Goal: Check status: Check status

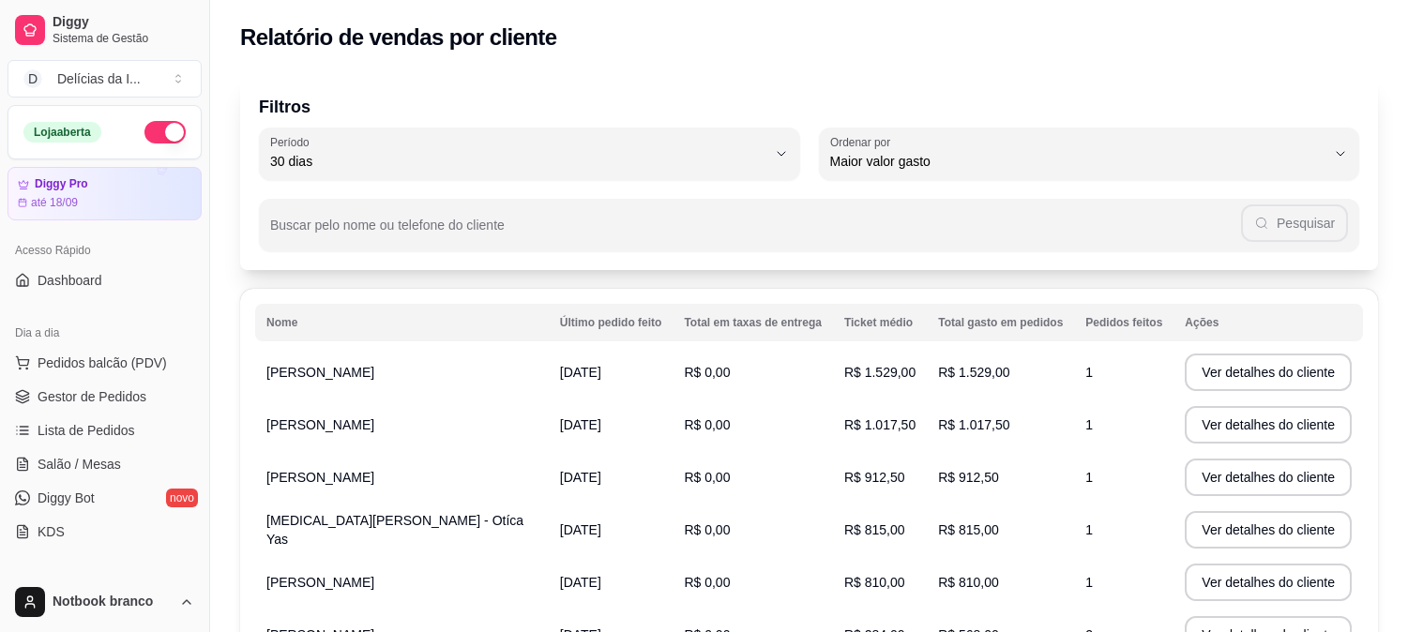
select select "30"
select select "HIGHEST_TOTAL_SPENT_WITH_ORDERS"
click at [95, 436] on span "Lista de Pedidos" at bounding box center [87, 430] width 98 height 19
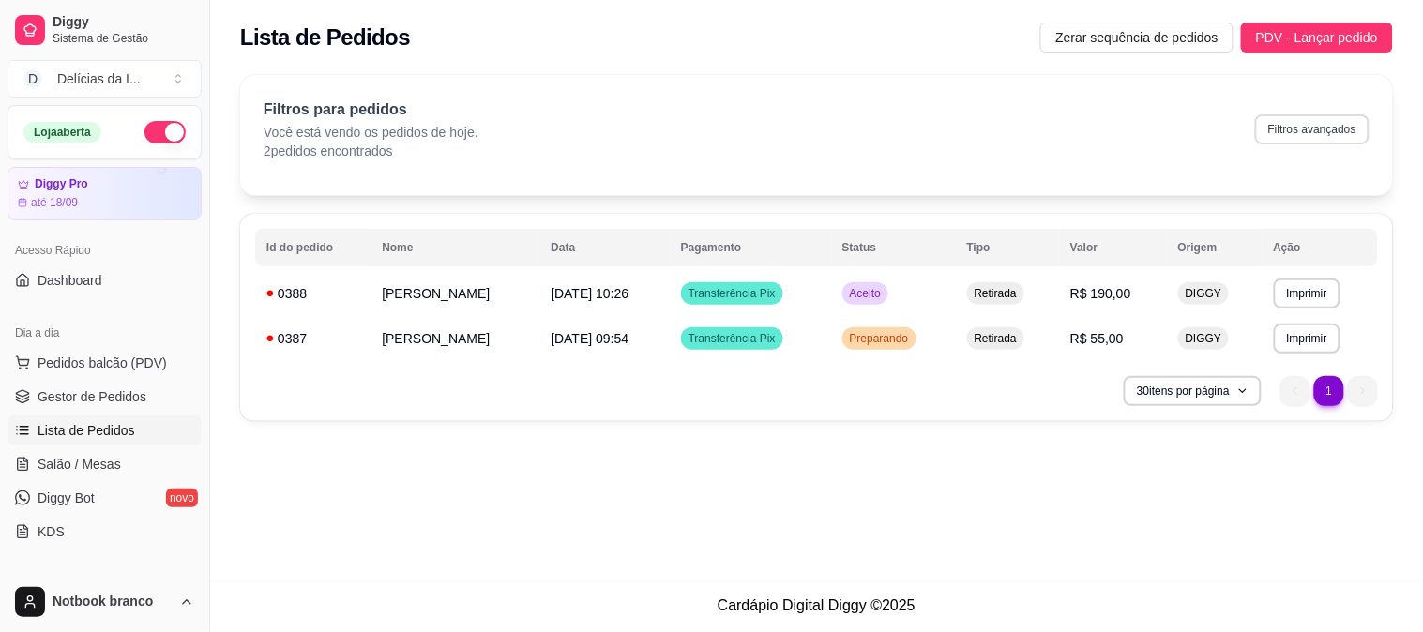
click at [1322, 128] on button "Filtros avançados" at bounding box center [1312, 129] width 114 height 30
select select "0"
click at [1317, 132] on button "Filtros avançados" at bounding box center [1312, 129] width 114 height 30
select select "0"
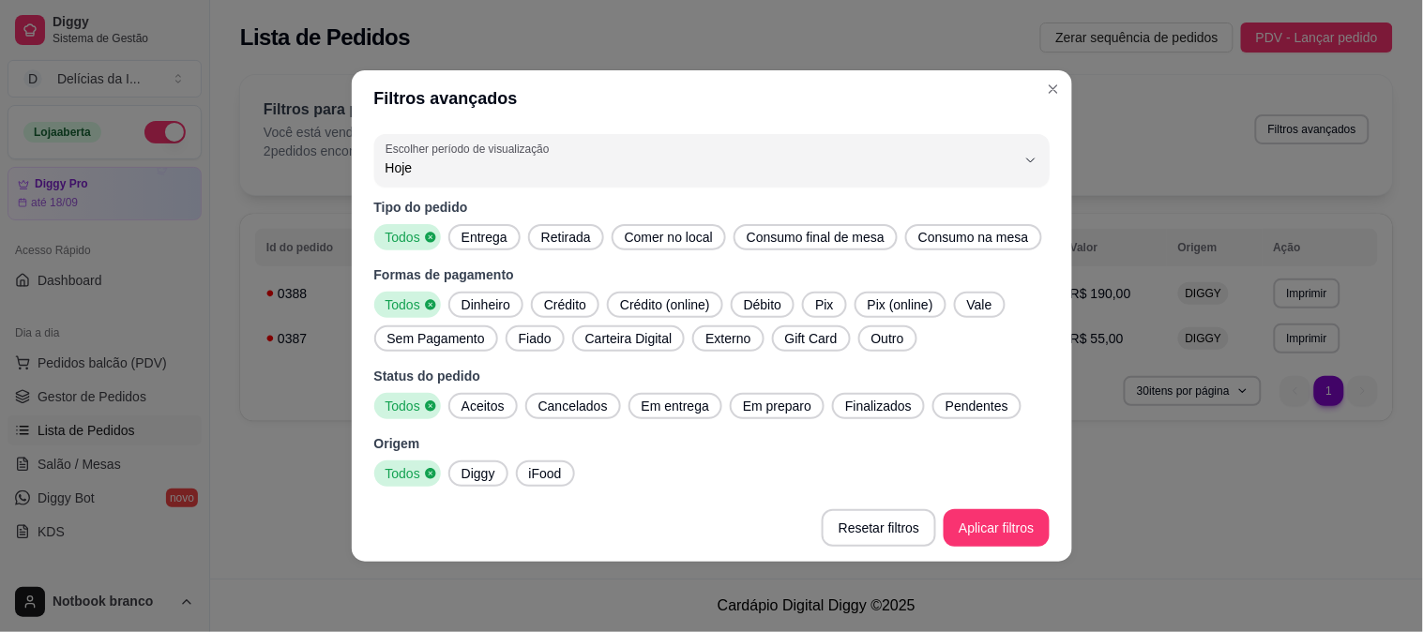
click at [471, 232] on span "Entrega" at bounding box center [484, 237] width 61 height 19
click at [415, 244] on span "Todos" at bounding box center [405, 237] width 50 height 19
click at [863, 405] on span "Finalizados" at bounding box center [879, 406] width 82 height 19
click at [746, 405] on span "Em preparo" at bounding box center [771, 406] width 83 height 19
click at [884, 404] on span "Finalizados" at bounding box center [875, 406] width 78 height 19
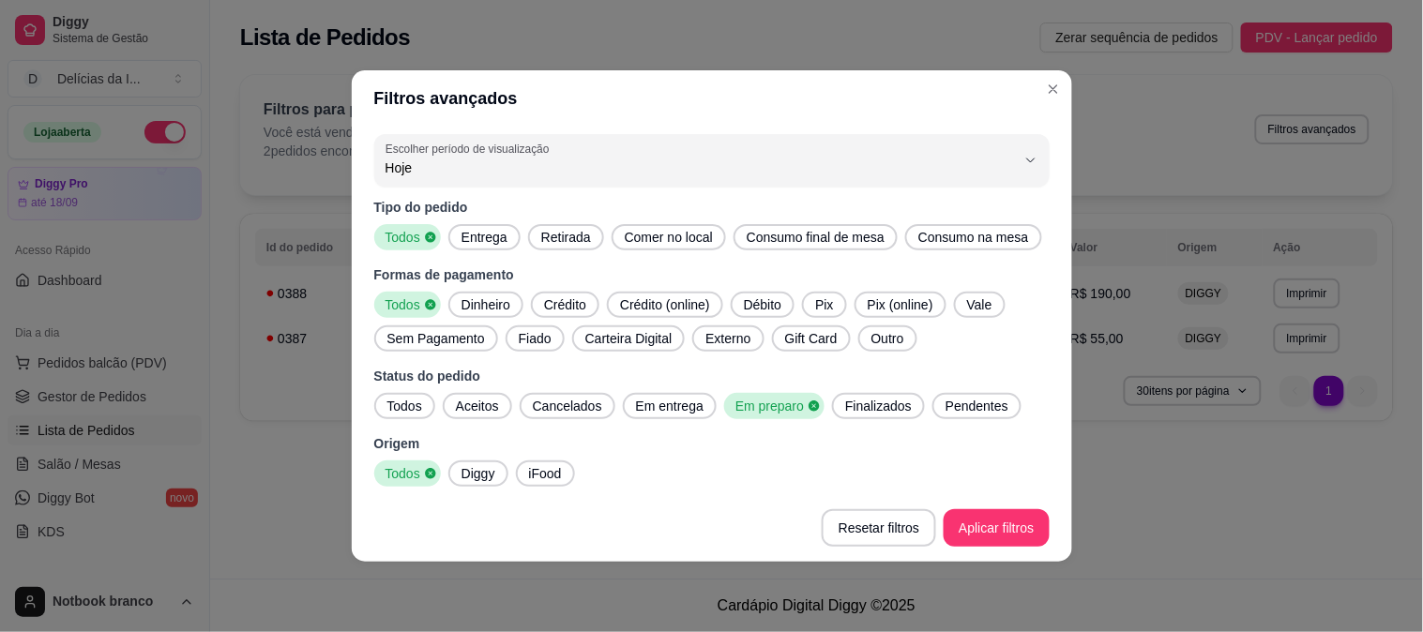
click at [648, 410] on span "Em entrega" at bounding box center [669, 406] width 83 height 19
click at [525, 400] on span "Cancelados" at bounding box center [567, 406] width 84 height 19
click at [478, 408] on span "Aceitos" at bounding box center [477, 406] width 58 height 19
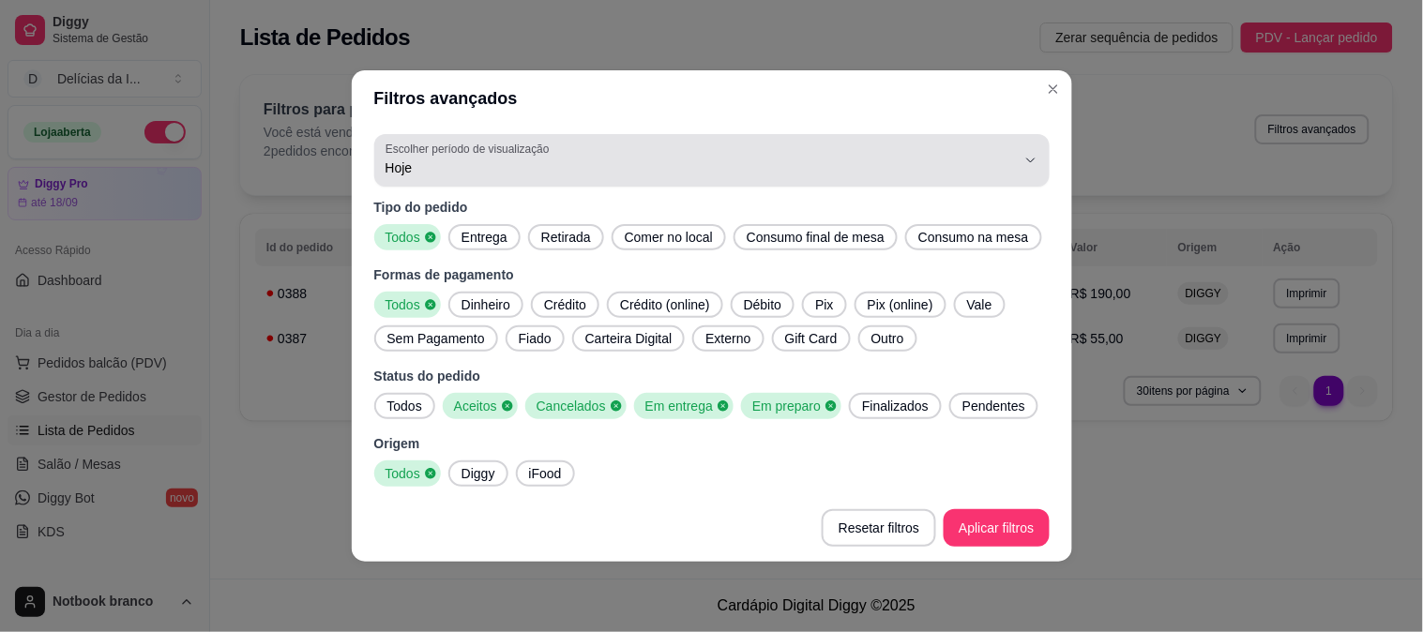
click at [491, 162] on span "Hoje" at bounding box center [700, 167] width 630 height 19
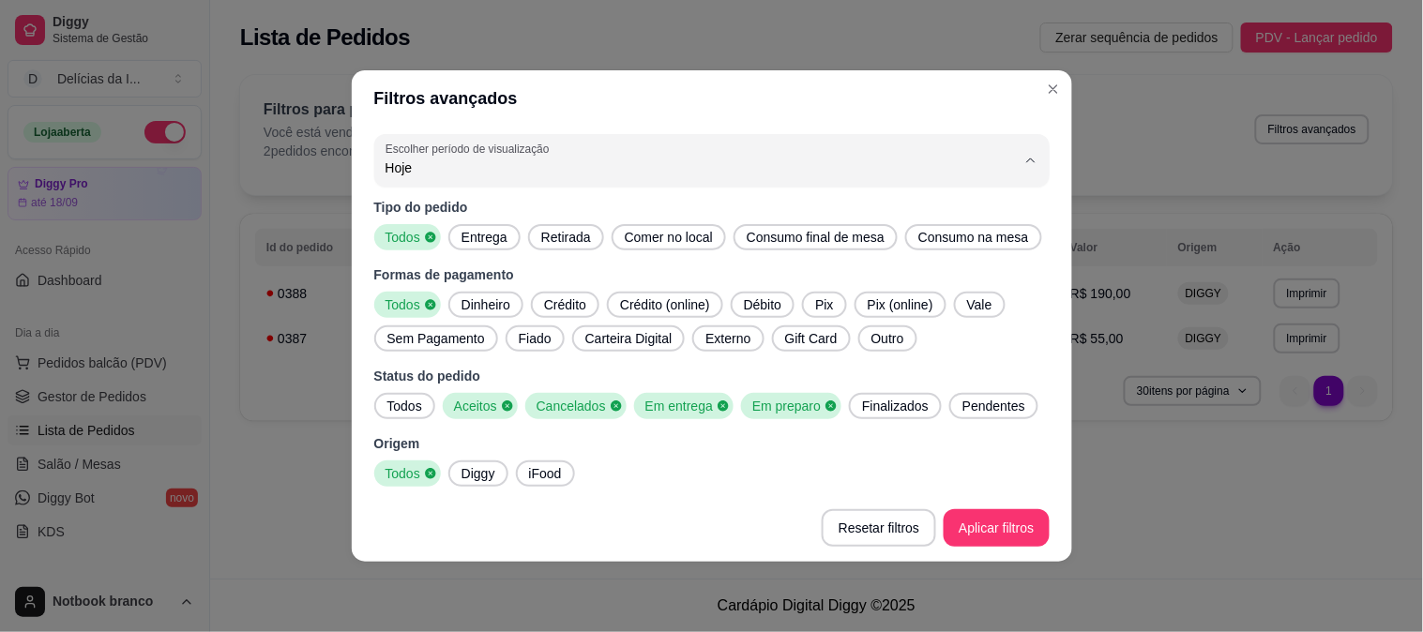
click at [428, 412] on li "Customizado" at bounding box center [712, 397] width 634 height 29
type input "-1"
select select "-1"
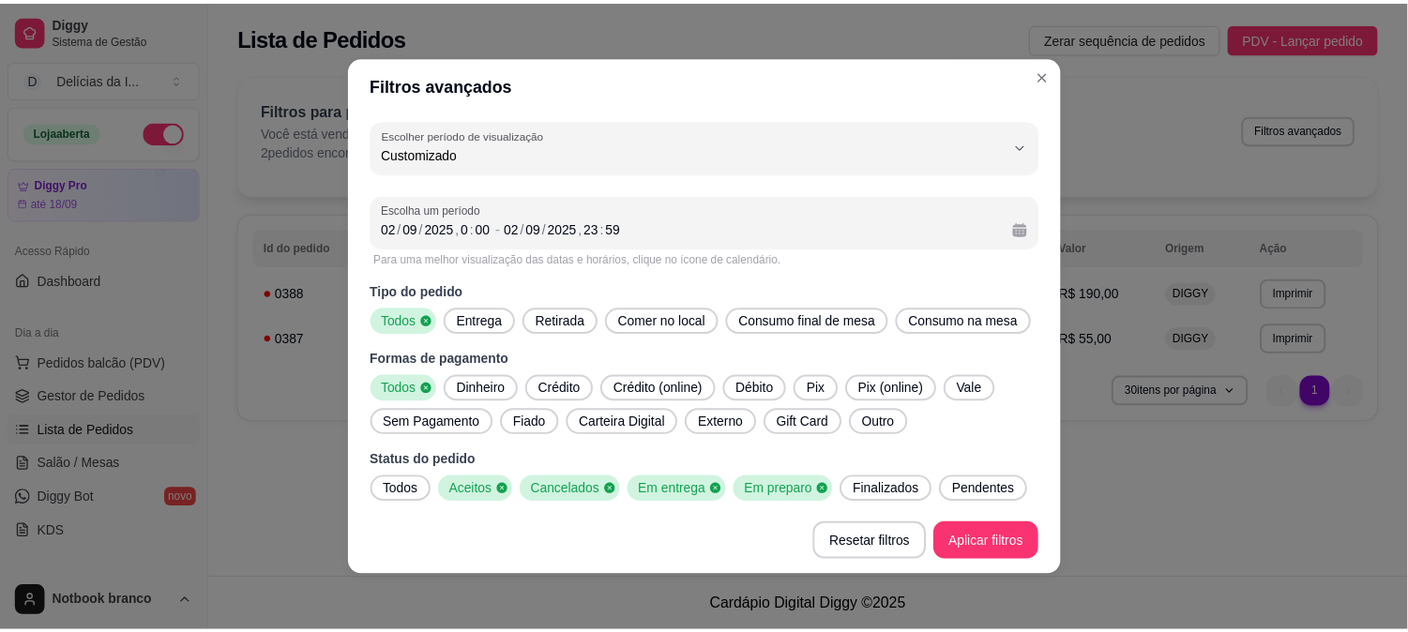
scroll to position [17, 0]
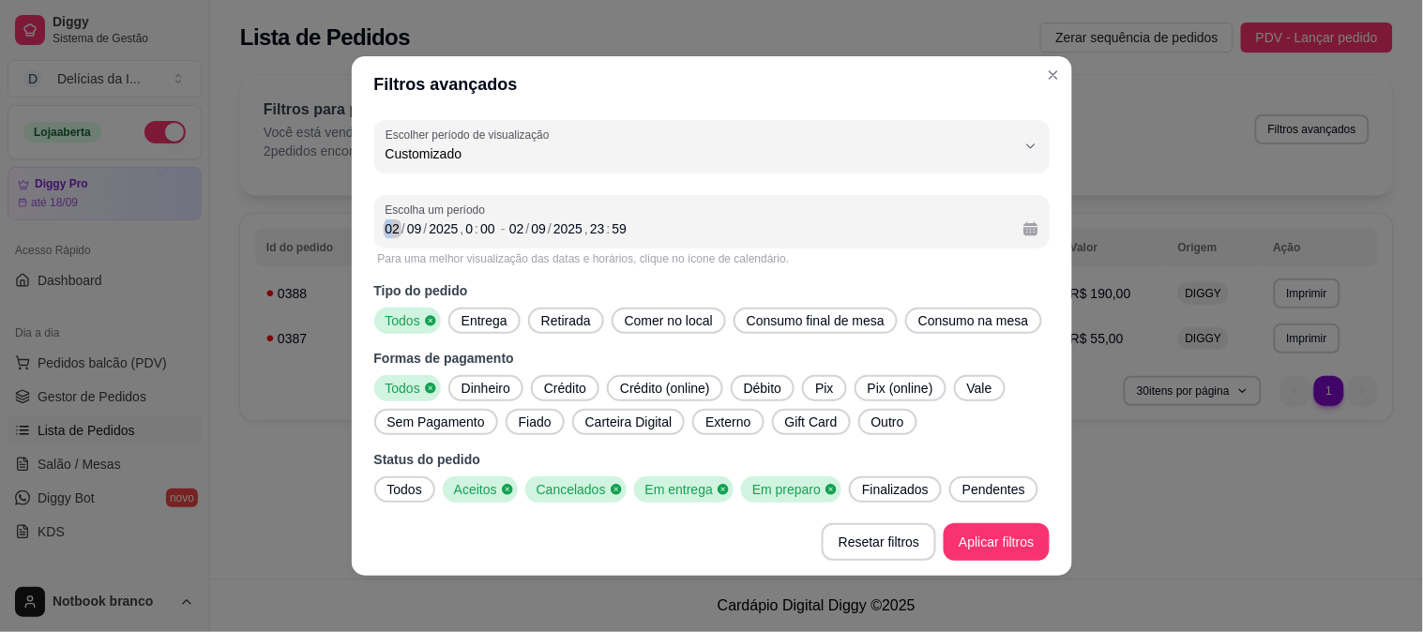
drag, startPoint x: 378, startPoint y: 227, endPoint x: 351, endPoint y: 218, distance: 28.8
click at [352, 218] on div "-1 Escolher período de visualização Hoje Ontem 7 dias 15 dias 30 dias 45 dias C…" at bounding box center [712, 311] width 720 height 396
click at [374, 220] on div "Escolha um período [DATE] 0 : 00 - [DATE] 23 : 59" at bounding box center [711, 221] width 675 height 53
click at [385, 229] on div "02" at bounding box center [393, 228] width 19 height 19
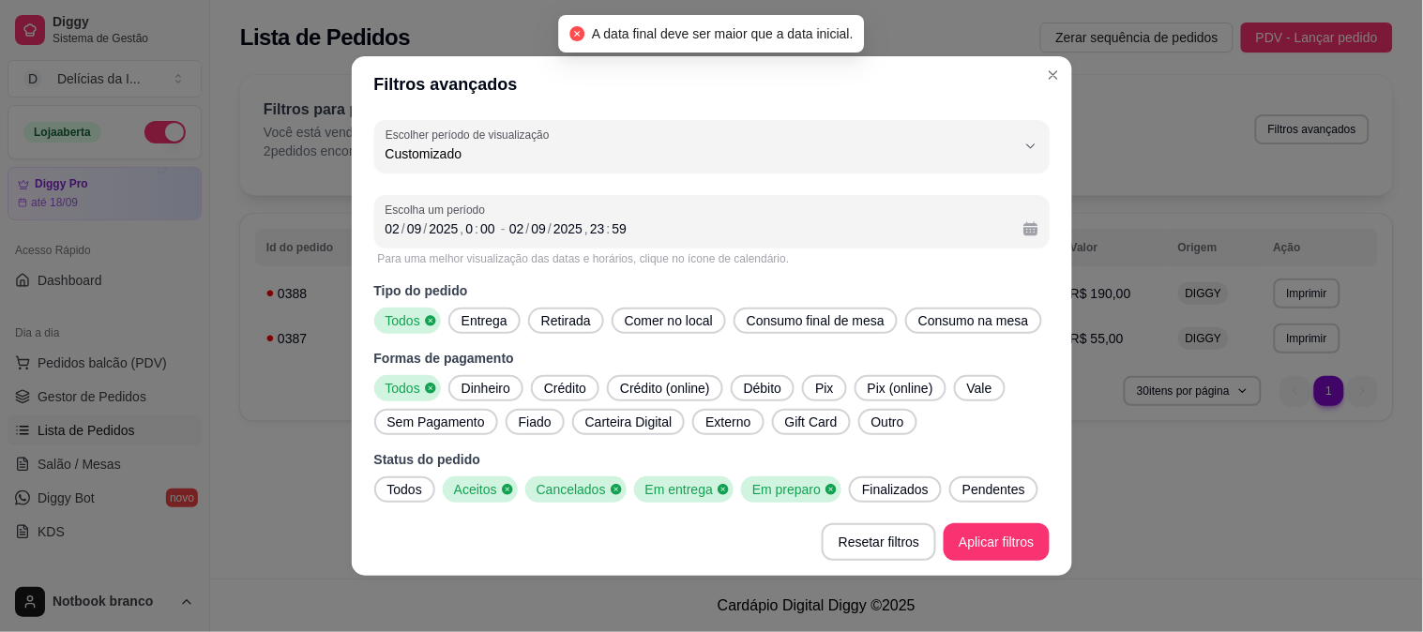
click at [374, 220] on div "Escolha um período [DATE] 0 : 00 - [DATE] 23 : 59" at bounding box center [711, 221] width 675 height 53
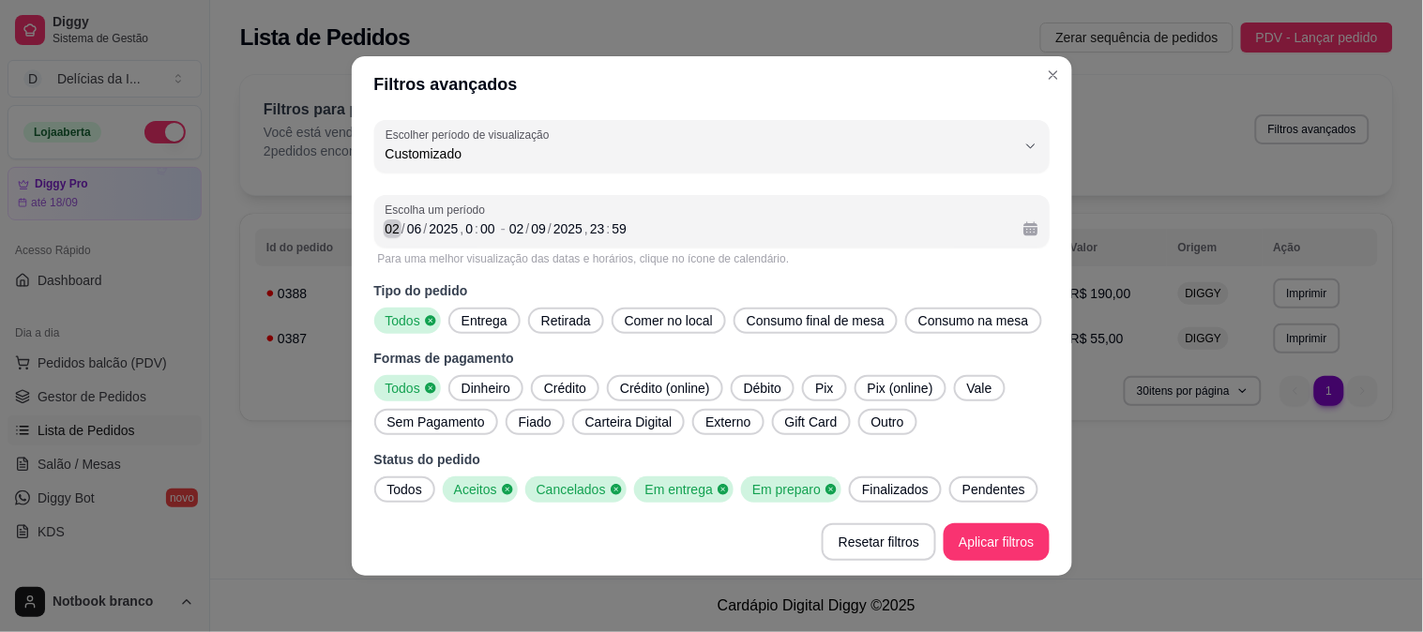
click at [384, 236] on div "02" at bounding box center [393, 228] width 19 height 19
click at [513, 227] on div "02" at bounding box center [516, 228] width 19 height 19
click at [536, 233] on div "07" at bounding box center [539, 228] width 19 height 19
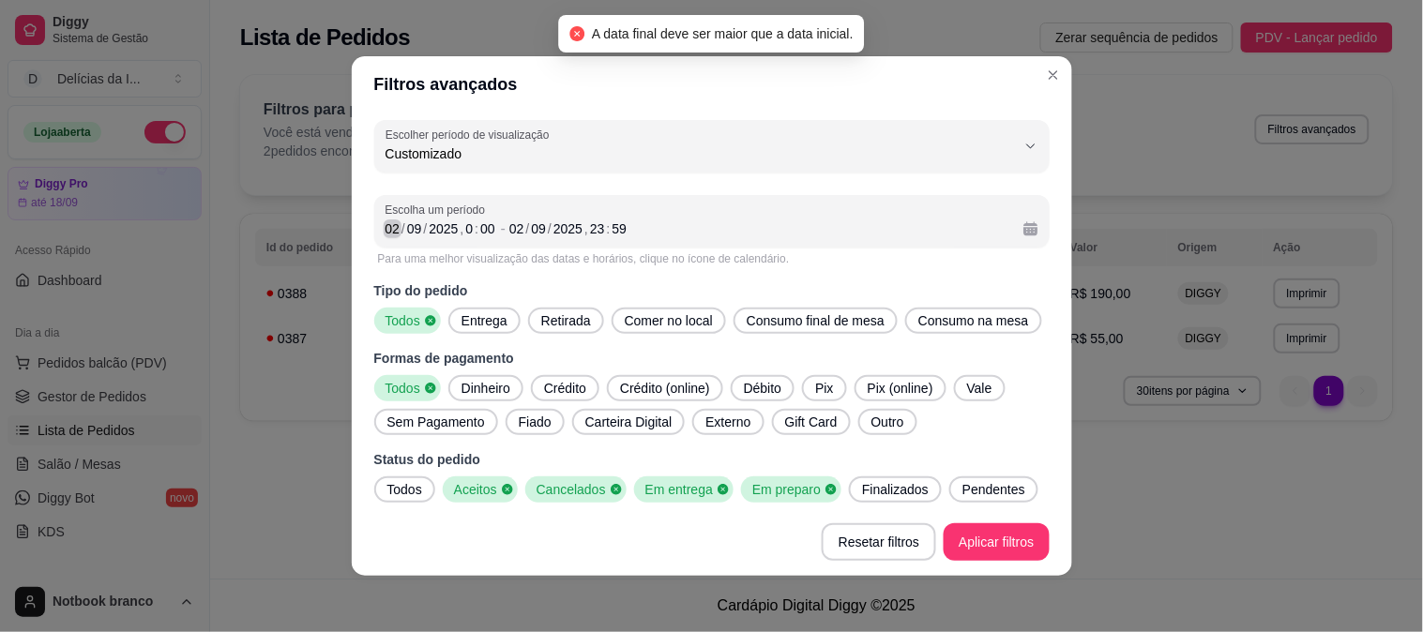
click at [385, 223] on div "02" at bounding box center [393, 228] width 19 height 19
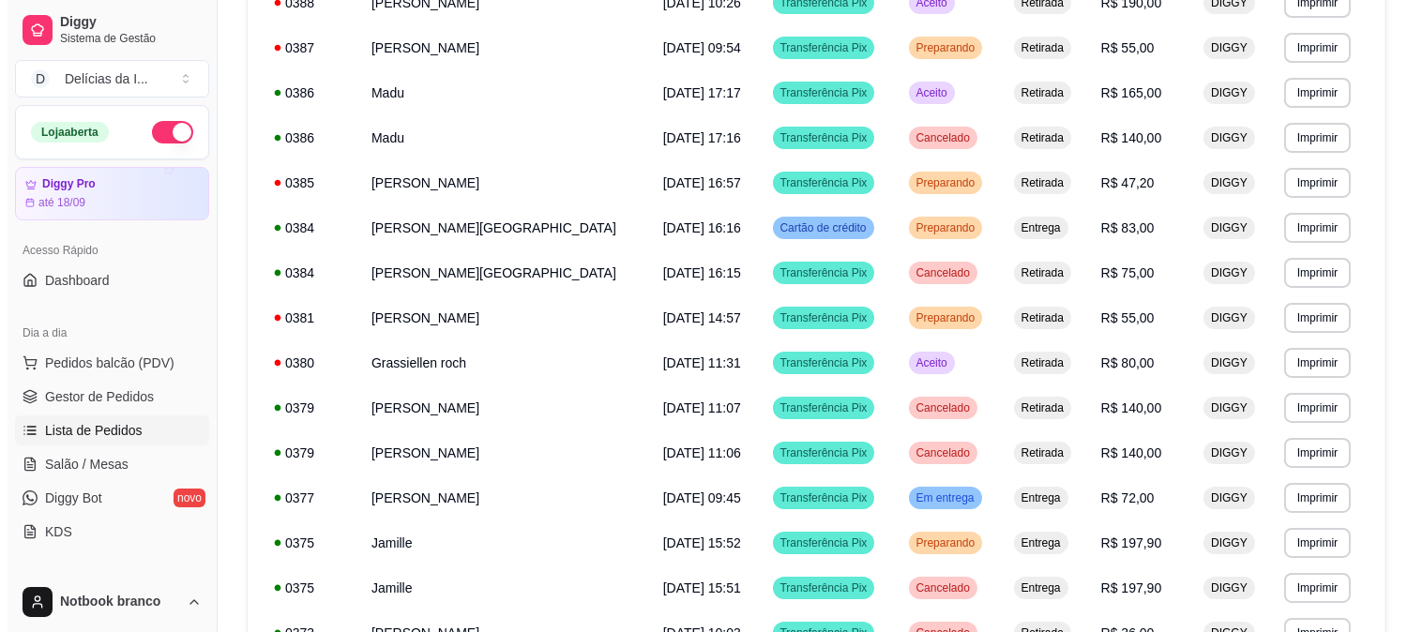
scroll to position [0, 0]
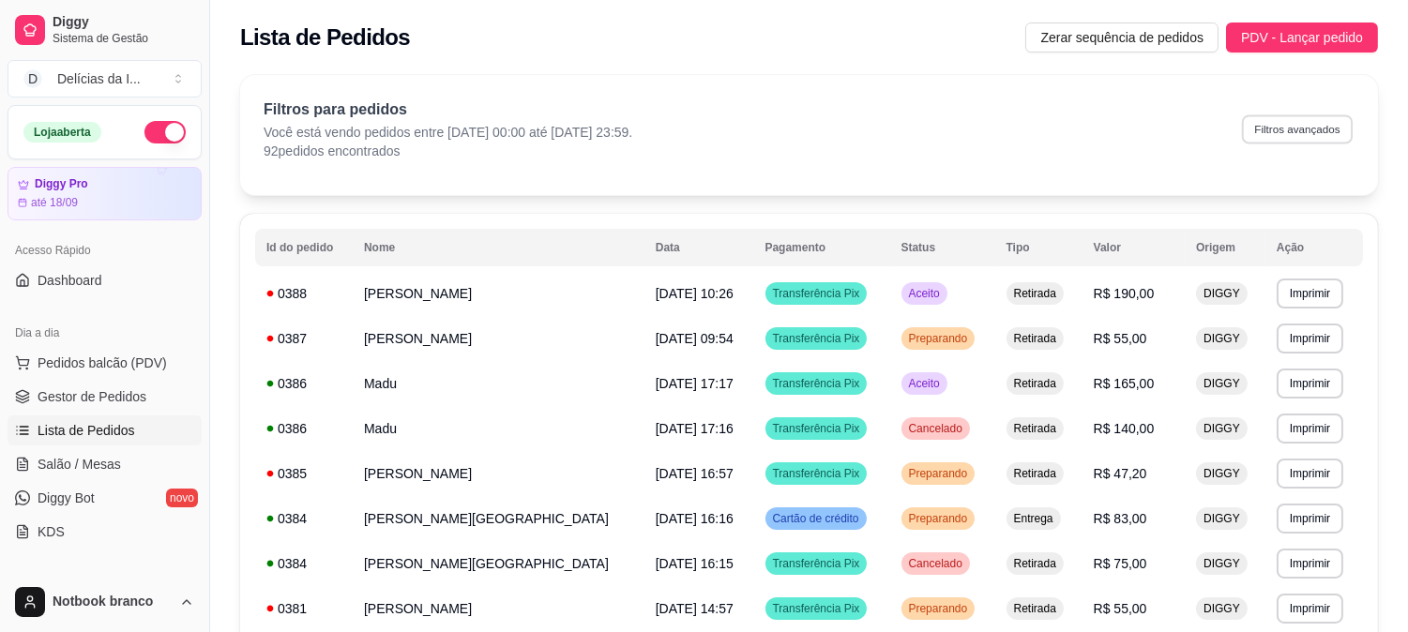
click at [1300, 133] on button "Filtros avançados" at bounding box center [1297, 128] width 111 height 29
select select "-1"
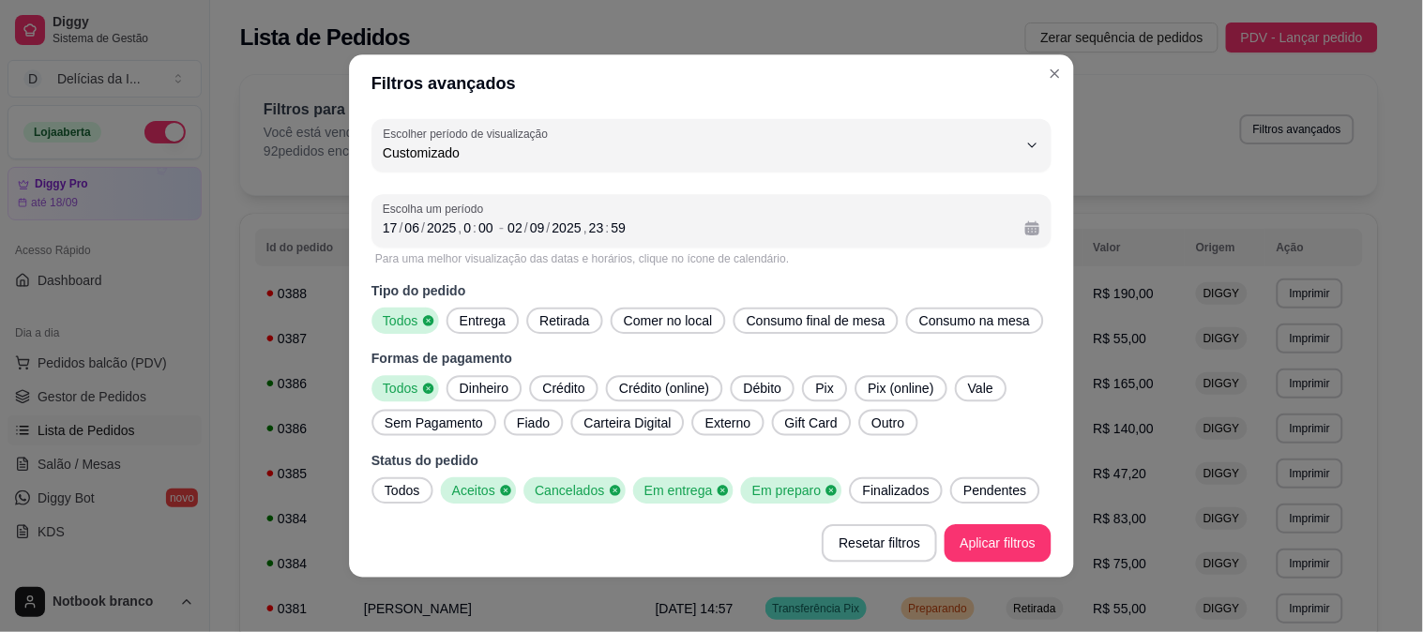
scroll to position [17, 0]
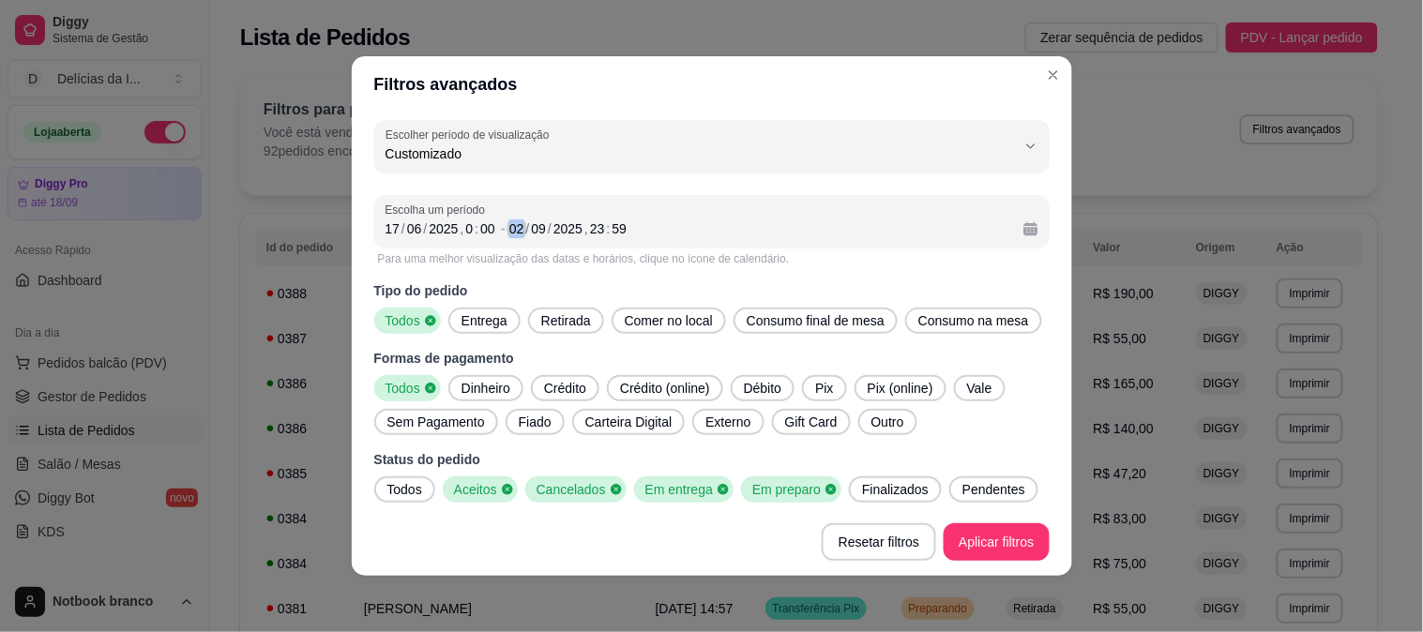
drag, startPoint x: 514, startPoint y: 226, endPoint x: 491, endPoint y: 223, distance: 23.6
click at [491, 223] on div "[DATE] 0 : 00 - [DATE] 23 : 59" at bounding box center [711, 229] width 653 height 23
click at [509, 228] on div "02" at bounding box center [516, 228] width 19 height 19
click at [524, 229] on div "/" at bounding box center [528, 228] width 8 height 19
click at [532, 231] on div "09" at bounding box center [539, 228] width 19 height 19
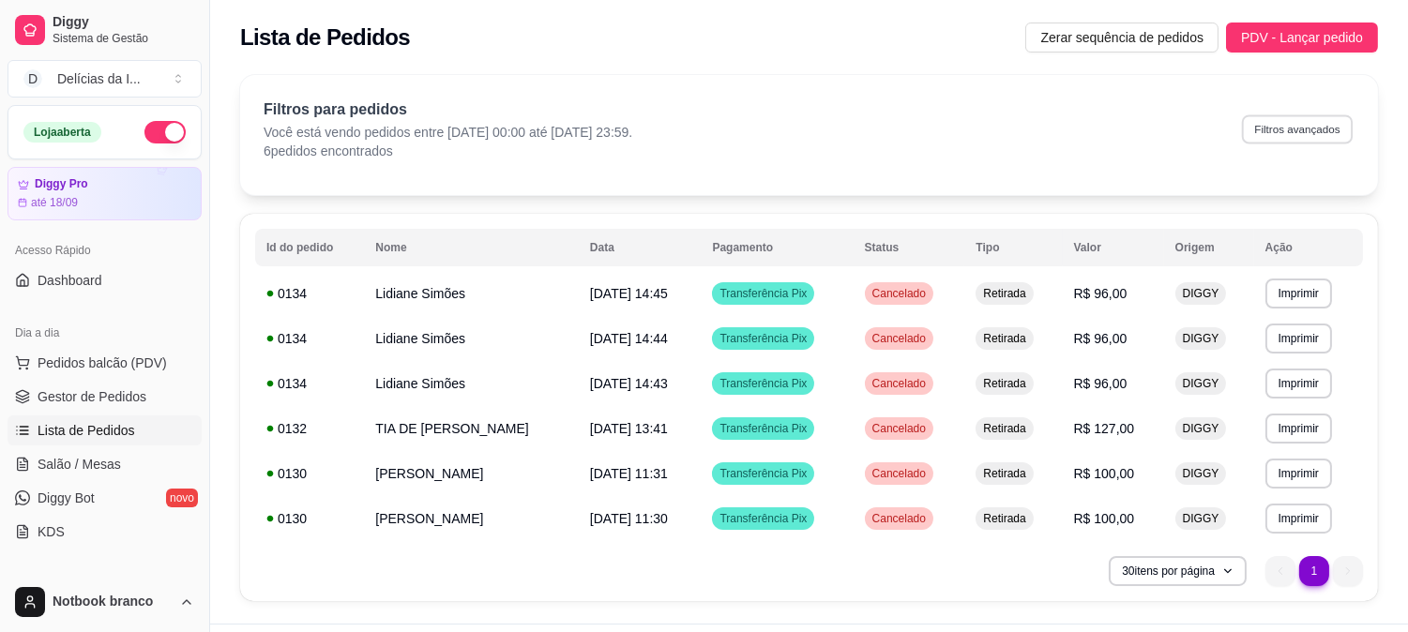
click at [1318, 123] on button "Filtros avançados" at bounding box center [1297, 128] width 111 height 29
select select "-1"
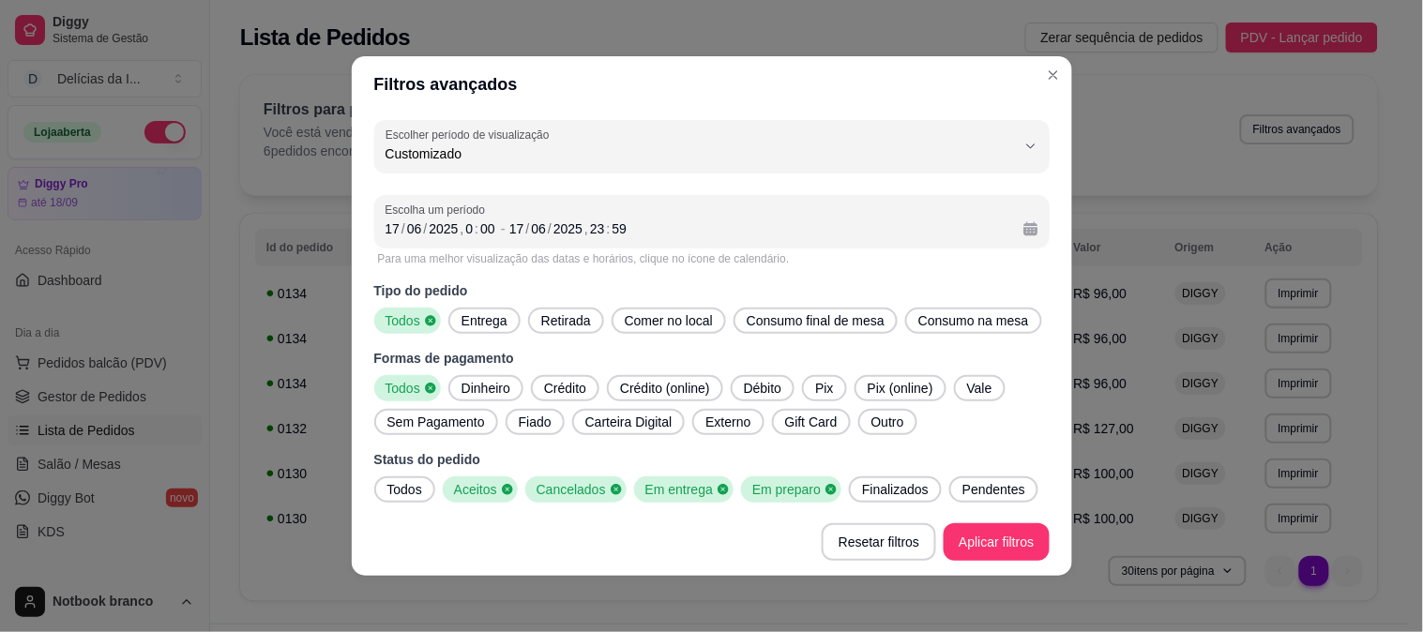
click at [479, 491] on span "Aceitos" at bounding box center [473, 489] width 54 height 19
click at [572, 485] on span "Cancelados" at bounding box center [563, 489] width 81 height 19
click at [657, 499] on div "Em entrega" at bounding box center [672, 489] width 99 height 26
click at [743, 489] on span "Em preparo" at bounding box center [768, 489] width 80 height 19
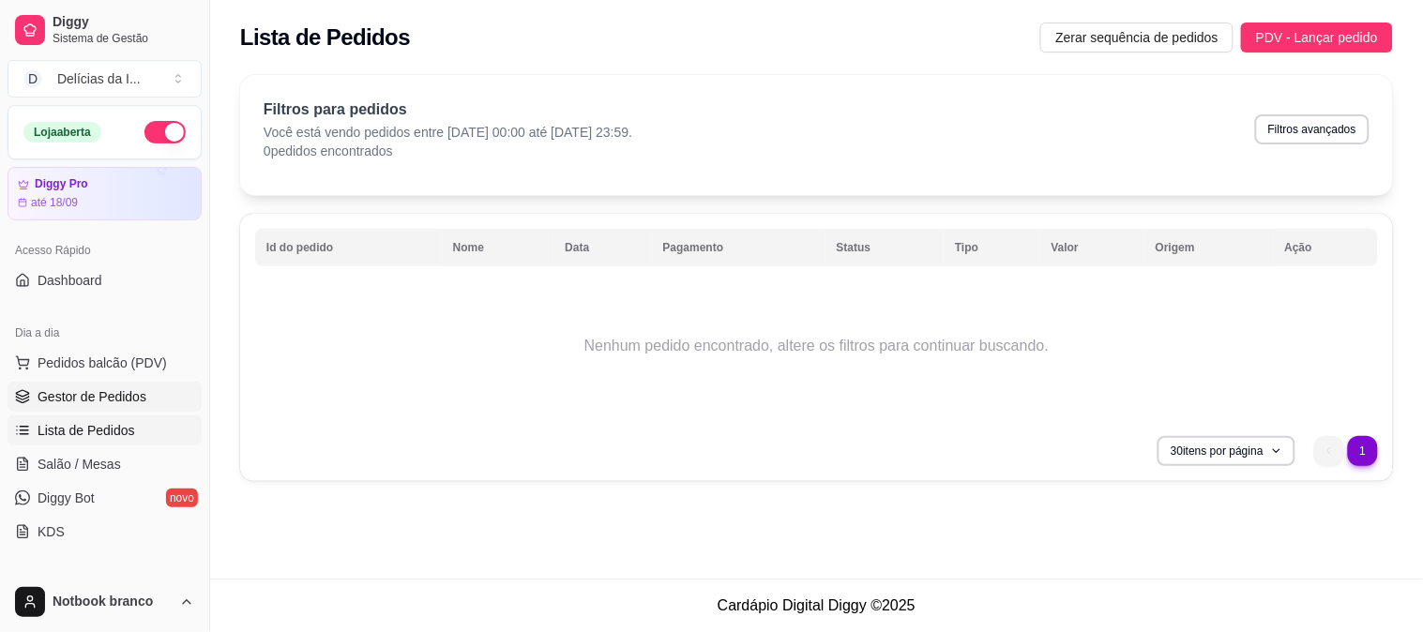
click at [106, 389] on span "Gestor de Pedidos" at bounding box center [92, 396] width 109 height 19
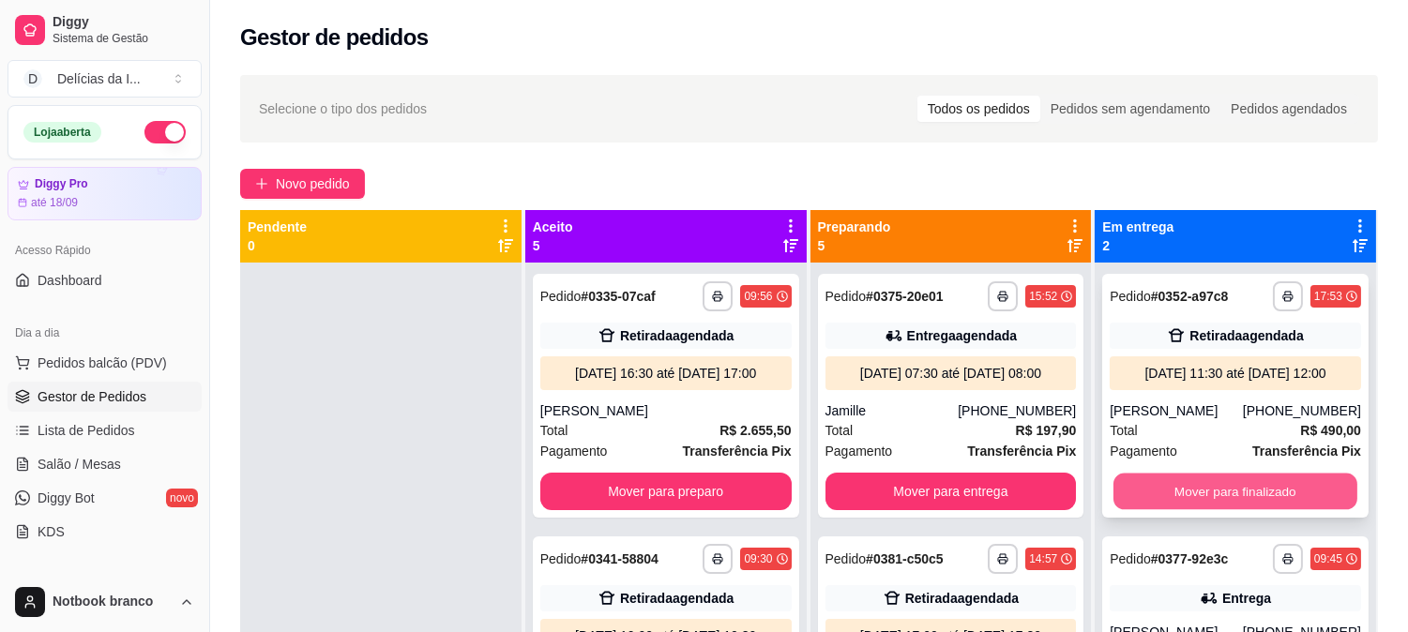
click at [1197, 491] on button "Mover para finalizado" at bounding box center [1235, 492] width 244 height 37
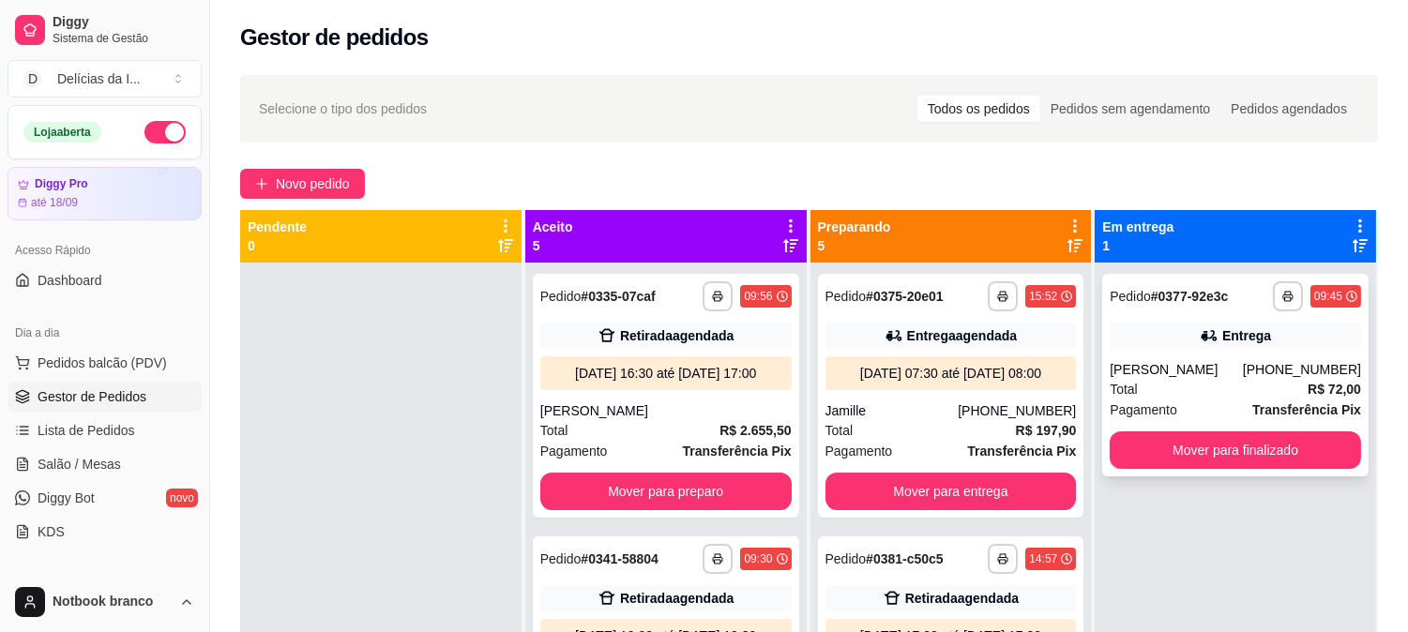
scroll to position [52, 0]
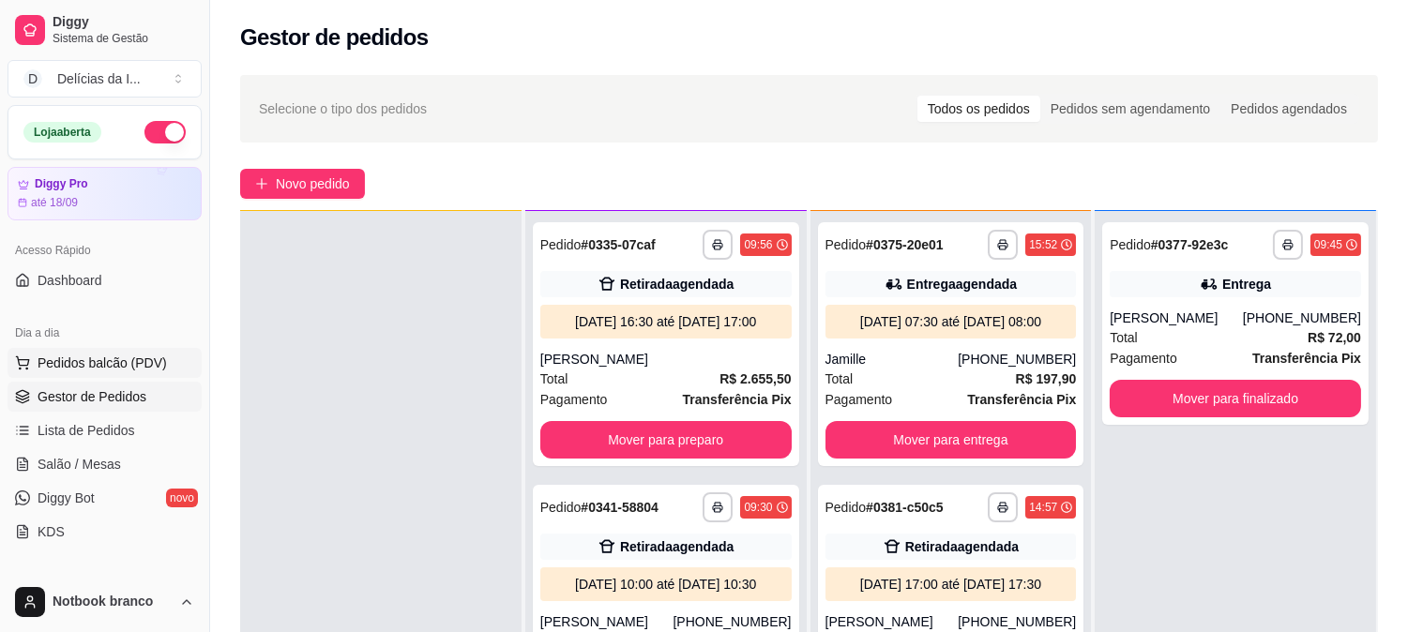
click at [86, 370] on span "Pedidos balcão (PDV)" at bounding box center [102, 363] width 129 height 19
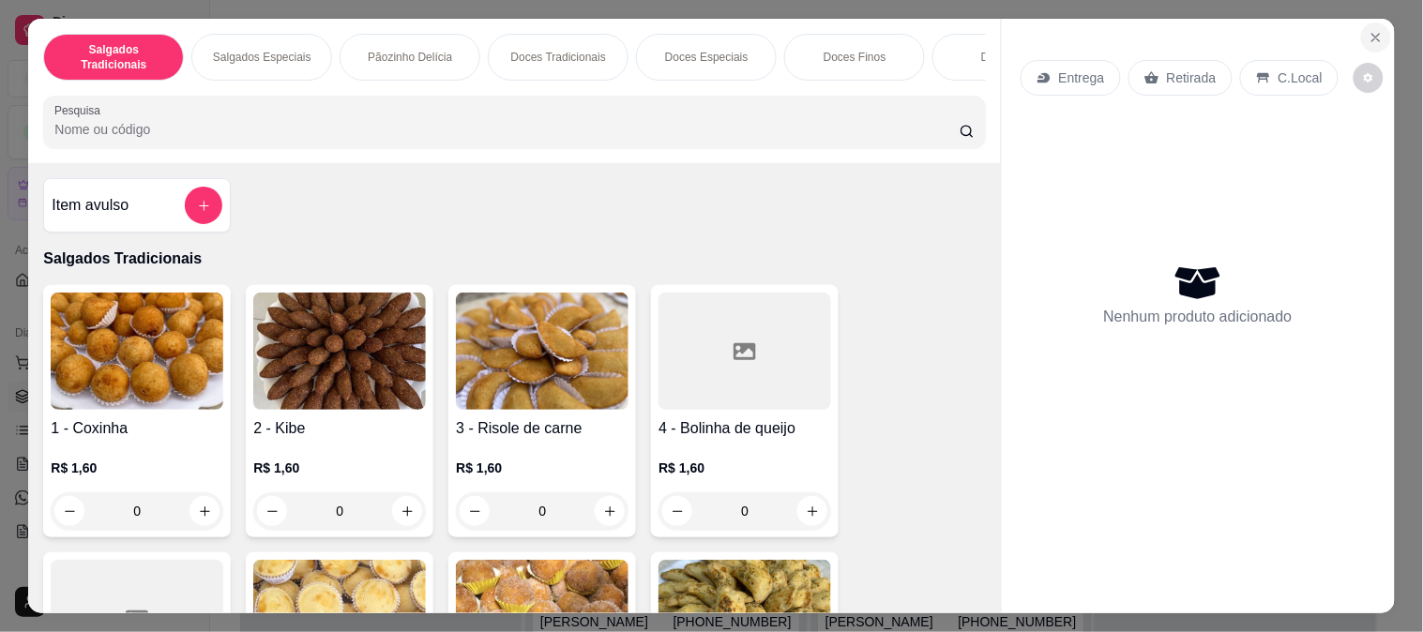
click at [1372, 30] on icon "Close" at bounding box center [1375, 37] width 15 height 15
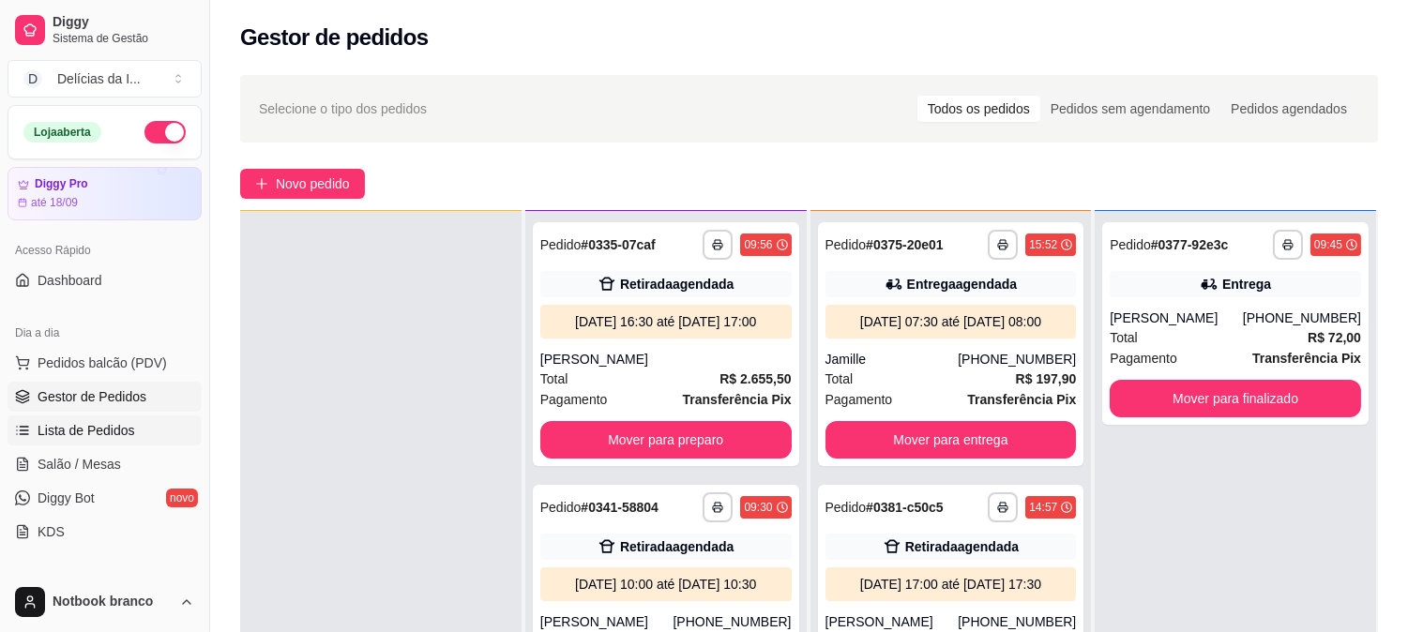
click at [100, 427] on span "Lista de Pedidos" at bounding box center [87, 430] width 98 height 19
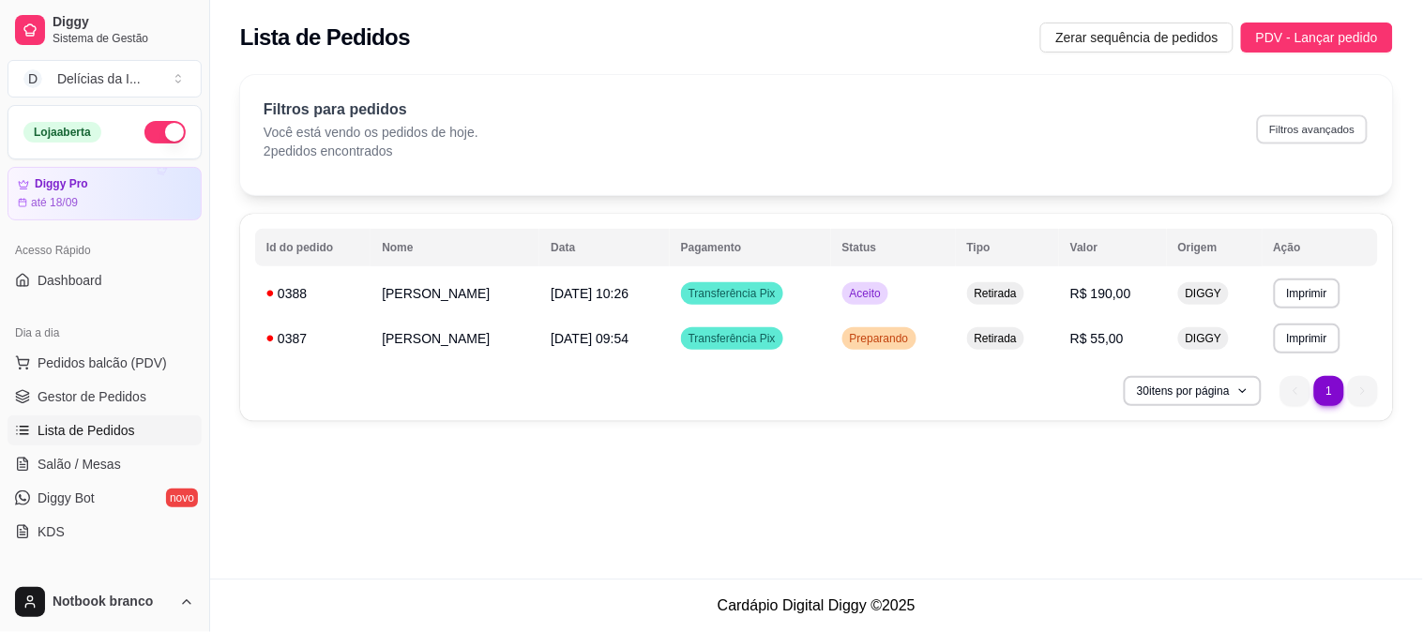
click at [1336, 122] on button "Filtros avançados" at bounding box center [1312, 128] width 111 height 29
select select "0"
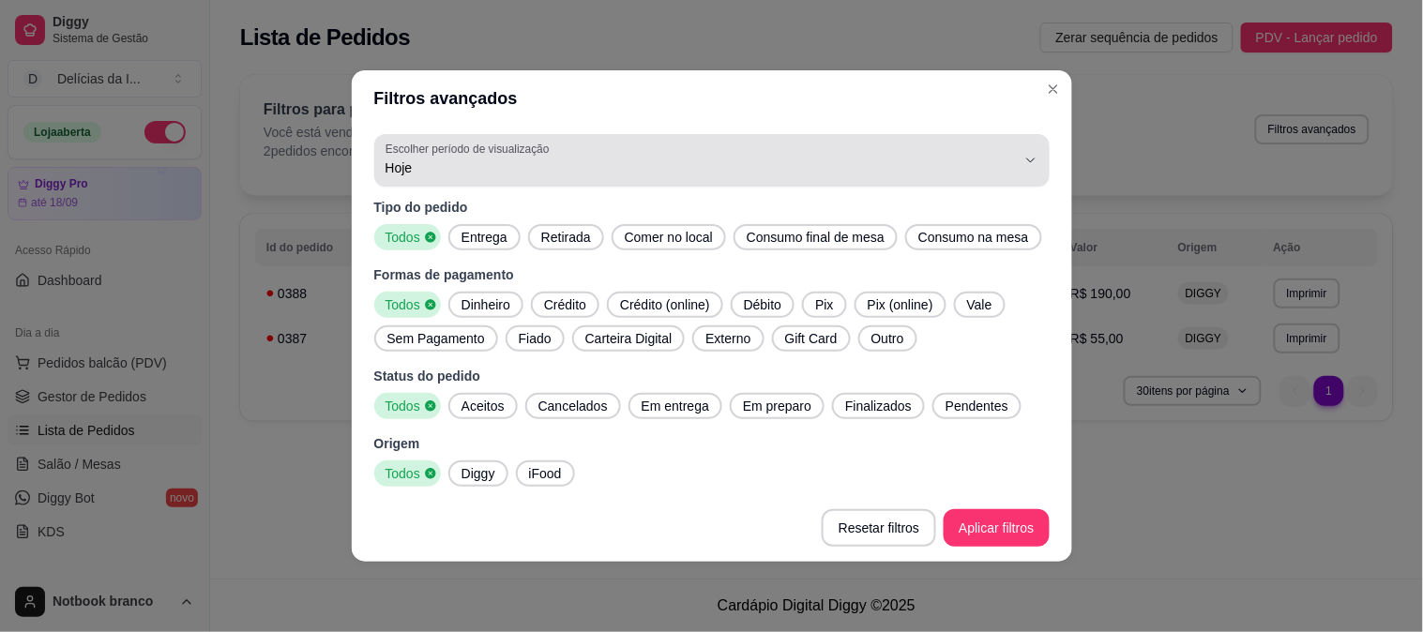
click at [463, 161] on span "Hoje" at bounding box center [700, 167] width 630 height 19
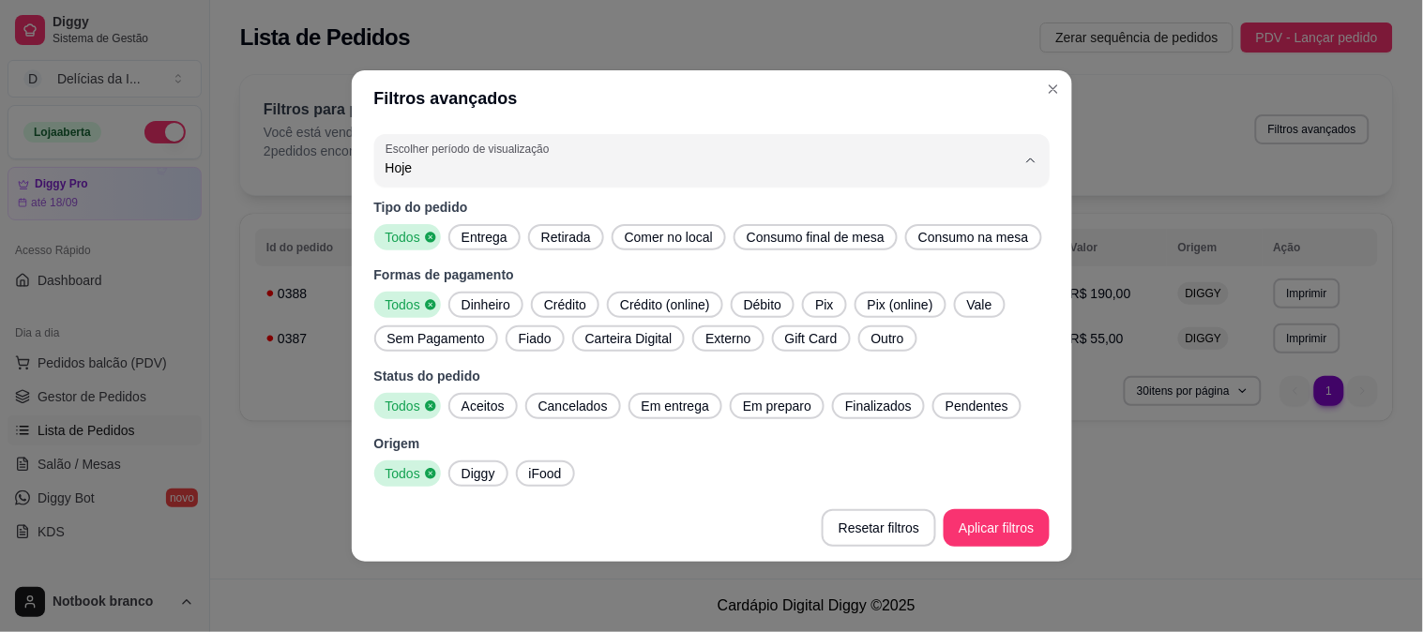
click at [692, 405] on span "Customizado" at bounding box center [702, 396] width 601 height 18
type input "-1"
select select "-1"
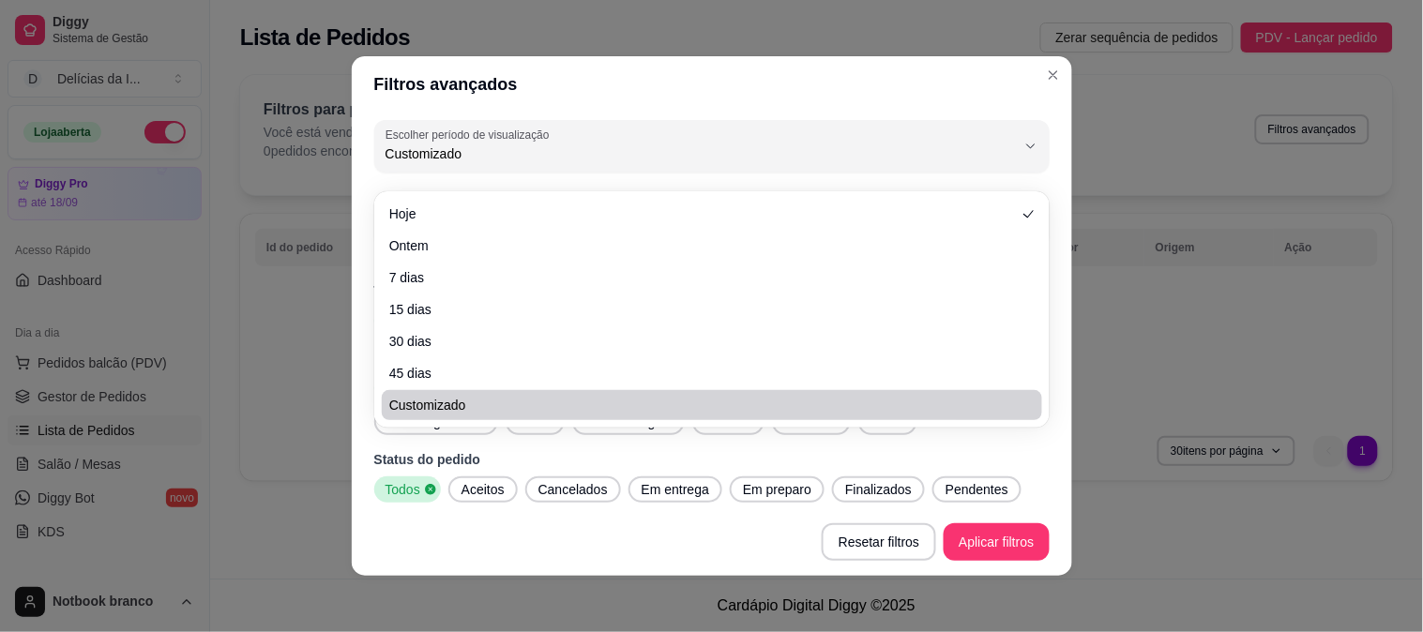
scroll to position [17, 0]
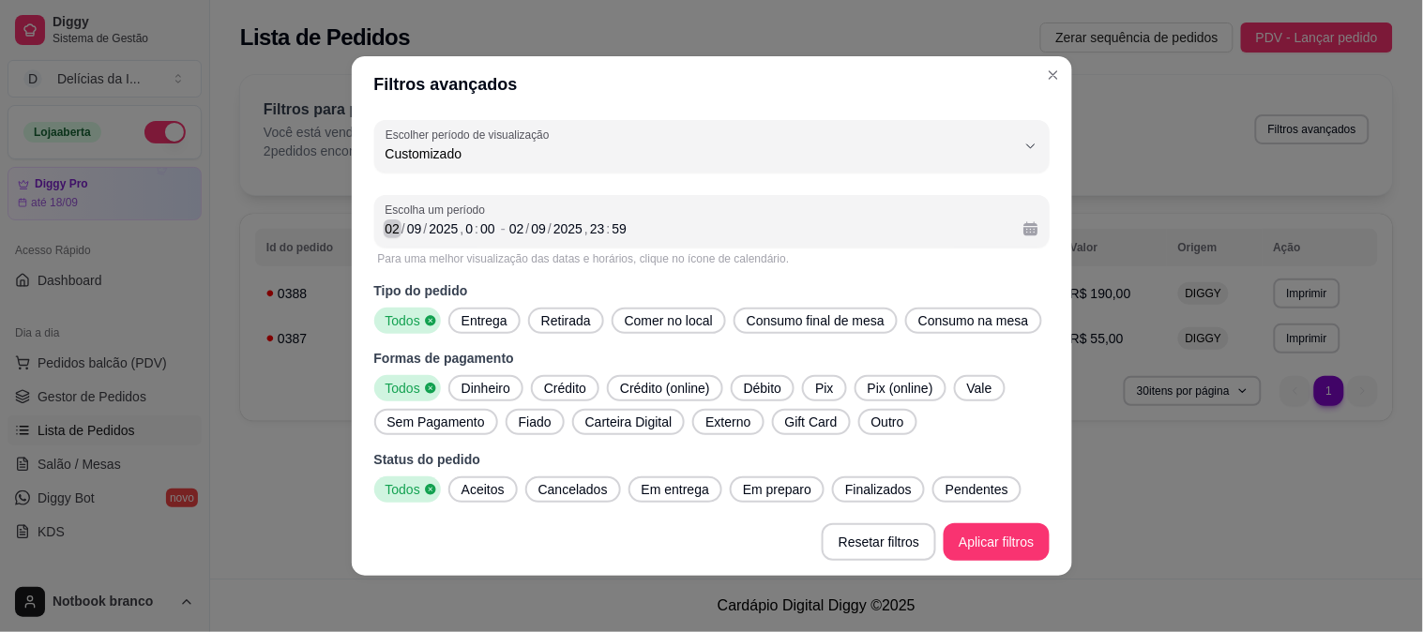
click at [374, 228] on div "Escolha um período [DATE] 0 : 00 - [DATE] 23 : 59" at bounding box center [711, 221] width 675 height 53
click at [389, 232] on div "02" at bounding box center [393, 228] width 19 height 19
click at [507, 223] on div "02" at bounding box center [516, 228] width 19 height 19
click at [530, 228] on div "09" at bounding box center [539, 228] width 19 height 19
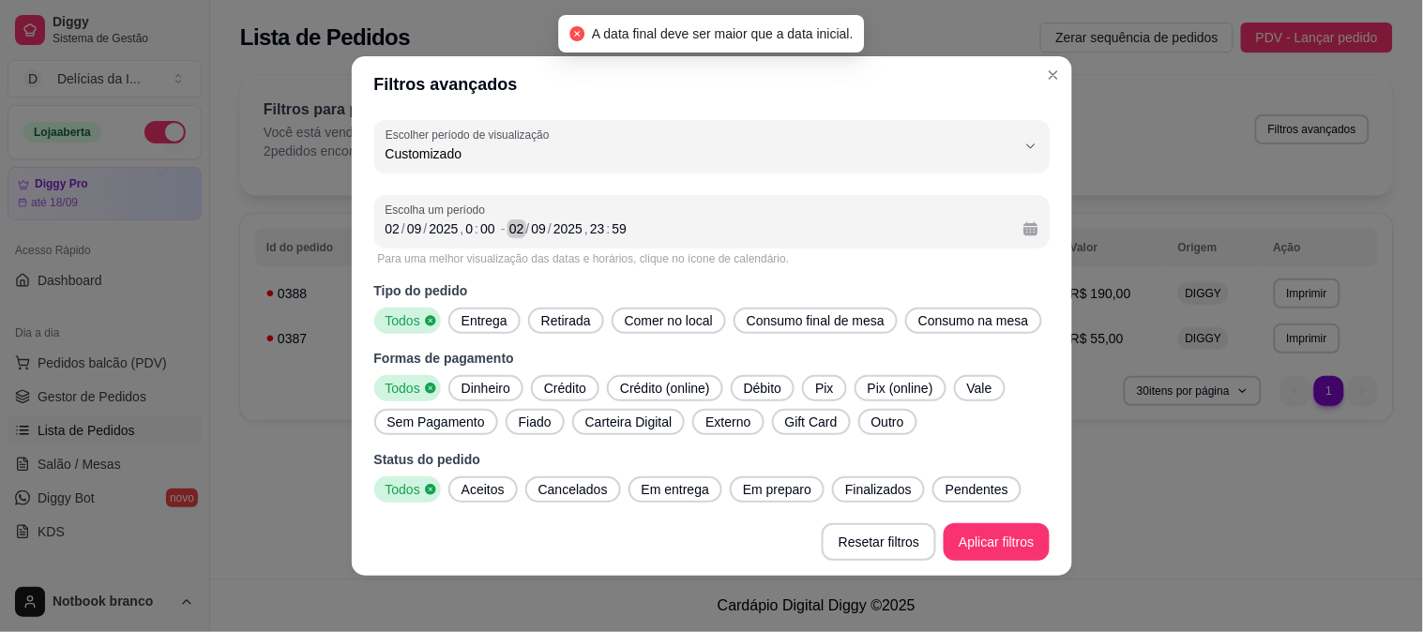
click at [512, 226] on div "02" at bounding box center [516, 228] width 19 height 19
click at [546, 227] on div "/" at bounding box center [550, 228] width 8 height 19
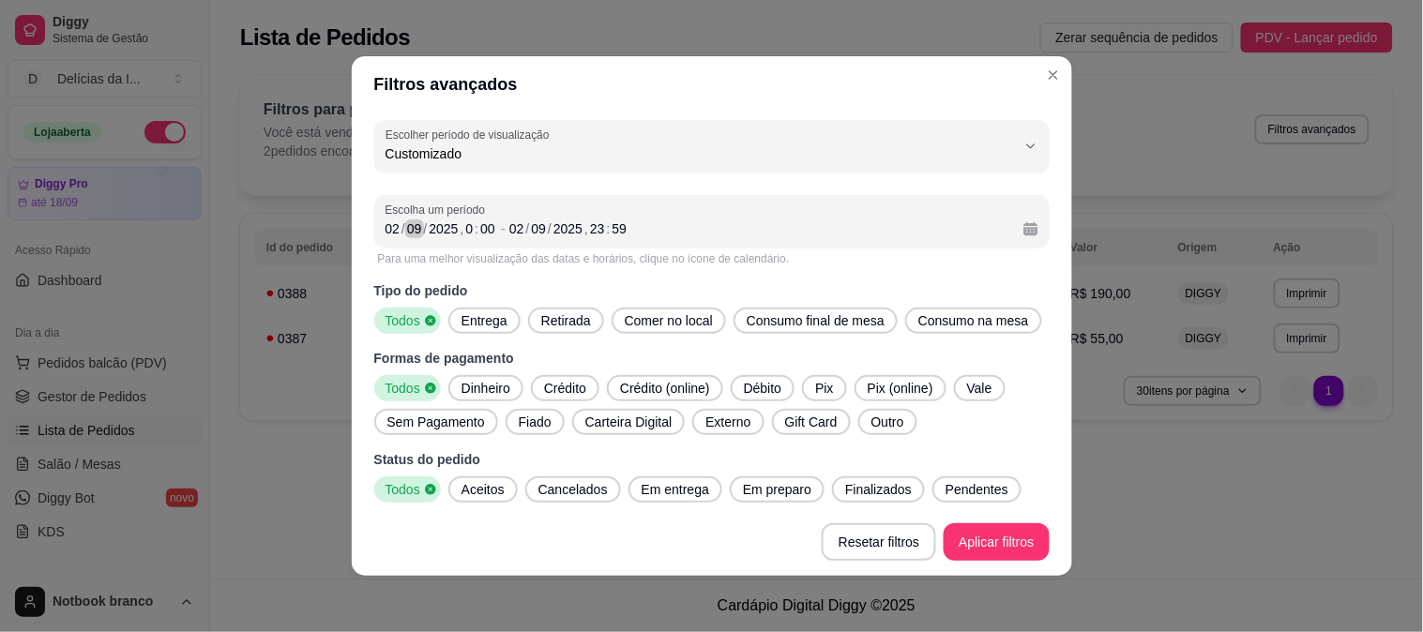
click at [407, 226] on div "09" at bounding box center [414, 228] width 19 height 19
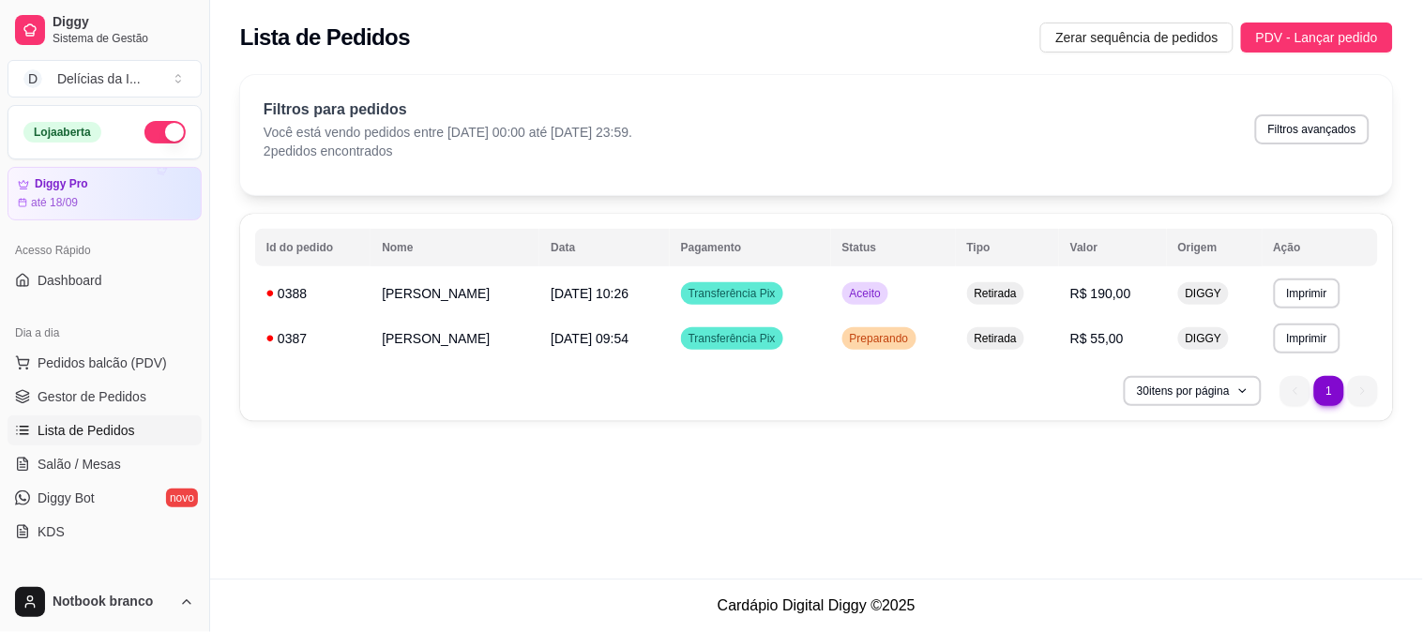
click at [1295, 133] on button "Filtros avançados" at bounding box center [1312, 129] width 114 height 30
select select "-1"
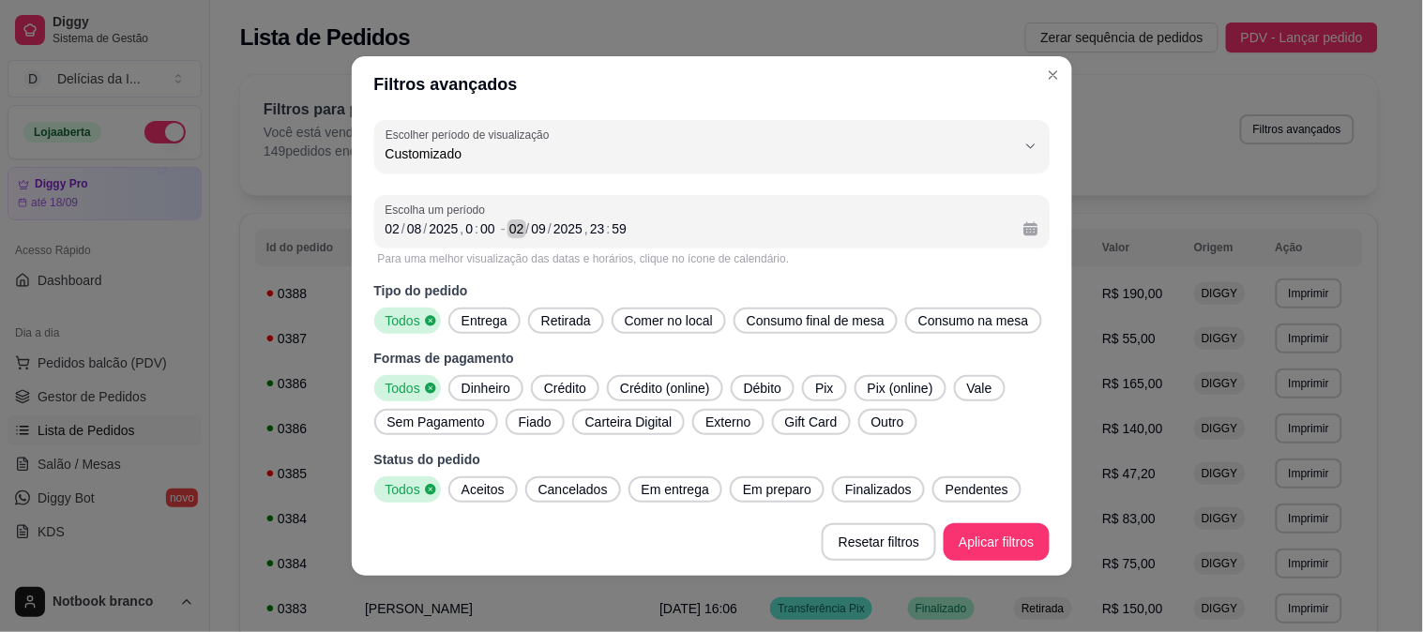
click at [508, 232] on div "02" at bounding box center [516, 228] width 19 height 19
click at [384, 222] on div "02" at bounding box center [393, 228] width 19 height 19
click at [530, 233] on div "09" at bounding box center [539, 228] width 19 height 19
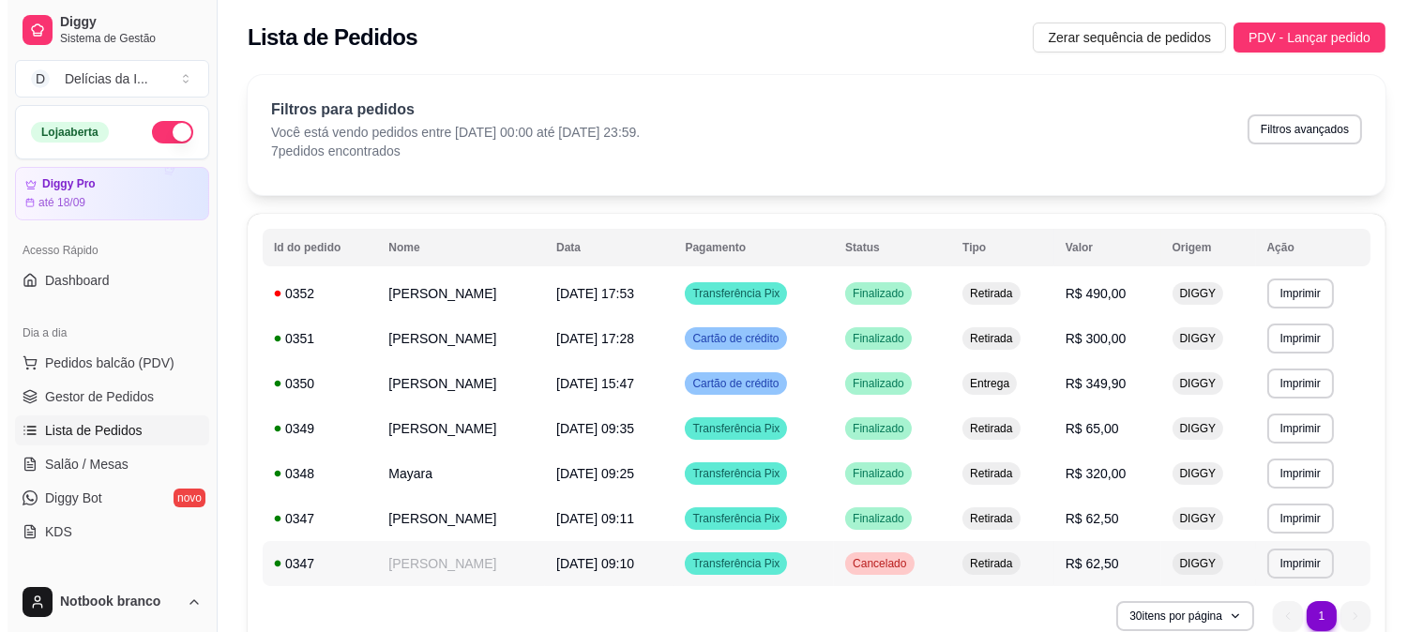
scroll to position [89, 0]
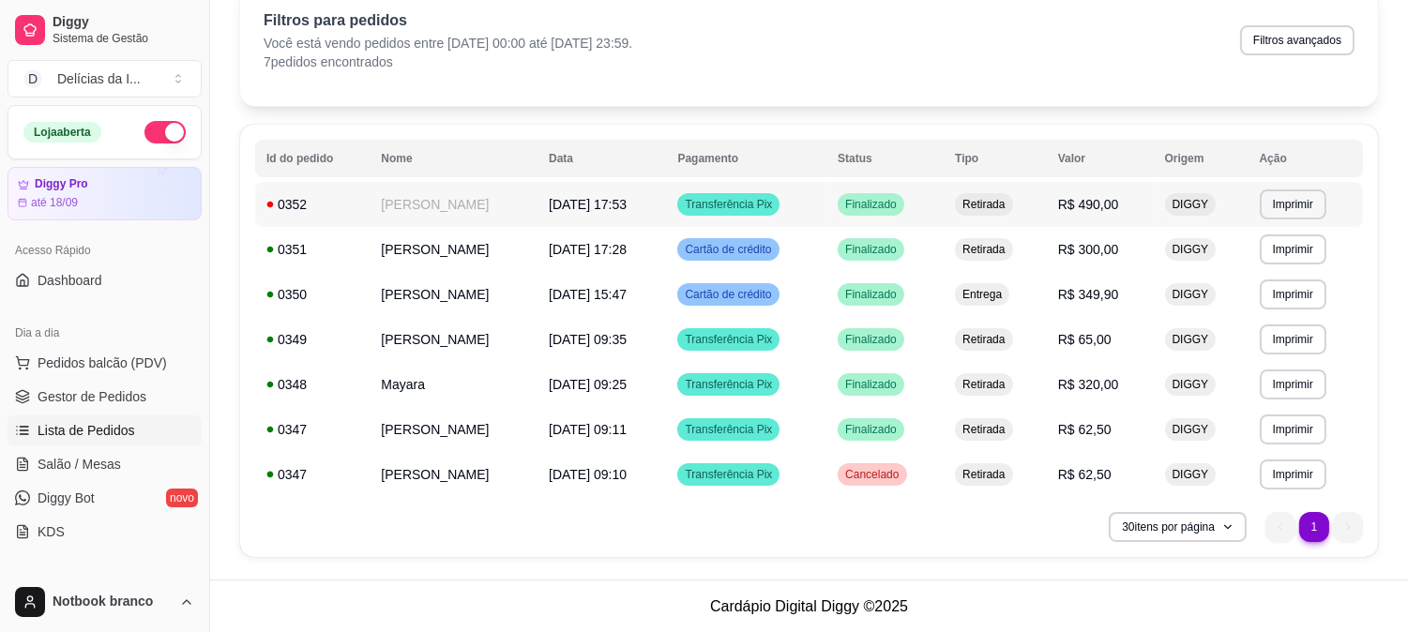
click at [574, 208] on span "[DATE] 17:53" at bounding box center [588, 204] width 78 height 15
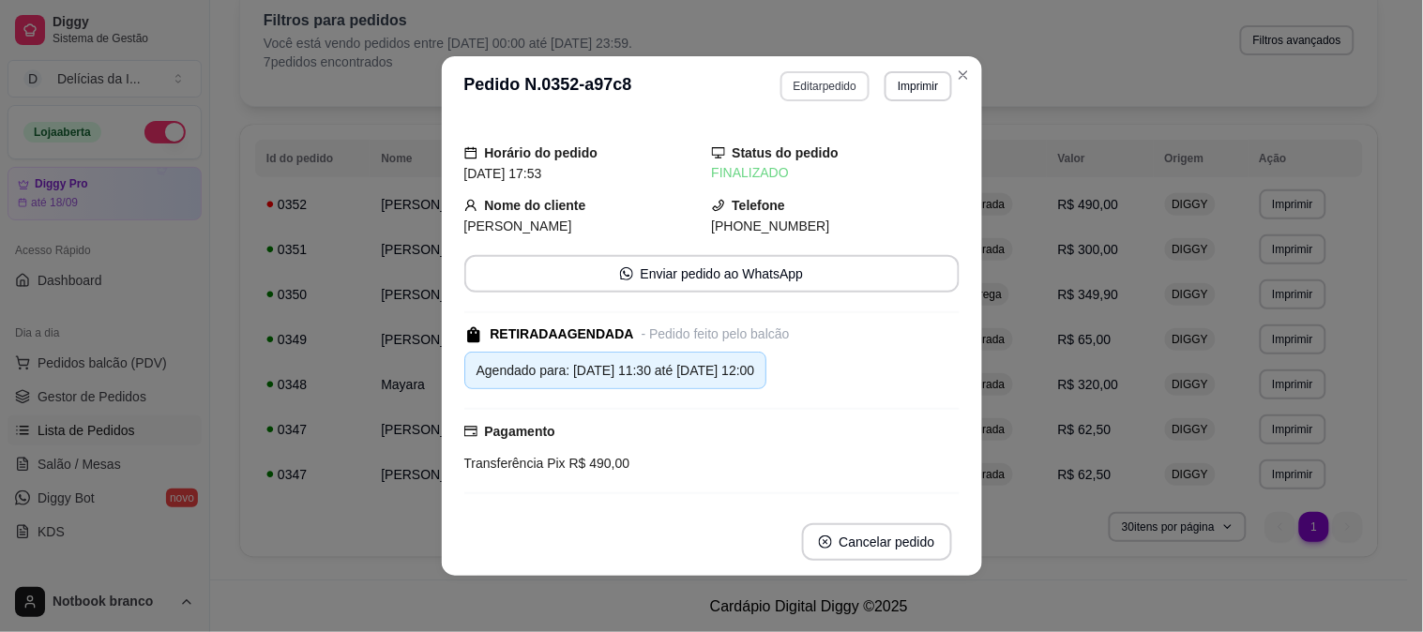
click at [830, 87] on button "Editar pedido" at bounding box center [824, 86] width 89 height 30
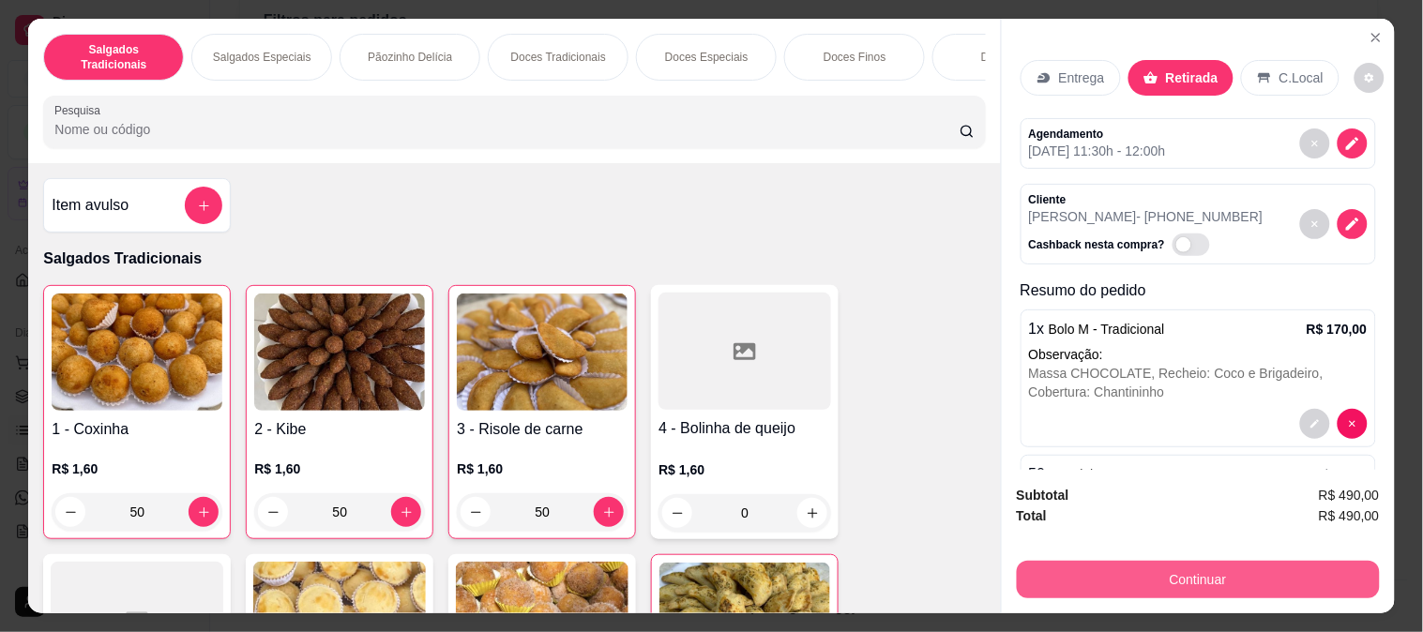
click at [1138, 572] on button "Continuar" at bounding box center [1198, 580] width 363 height 38
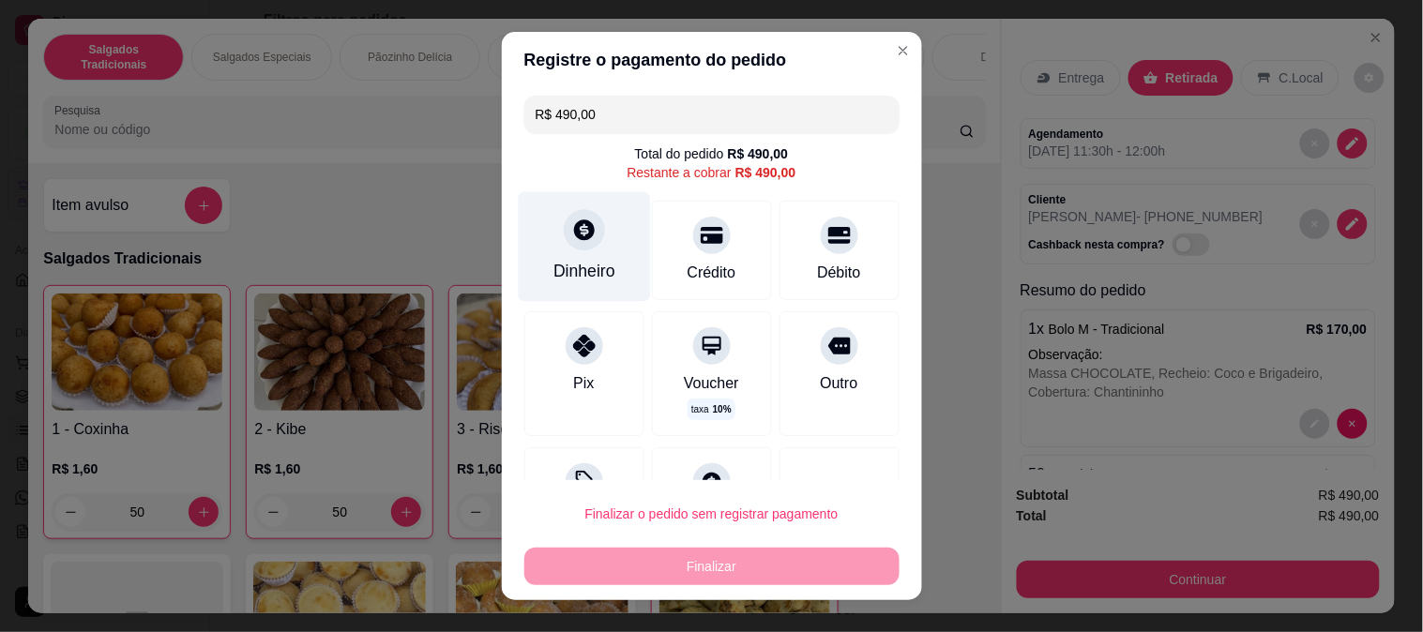
click at [571, 225] on icon at bounding box center [583, 230] width 24 height 24
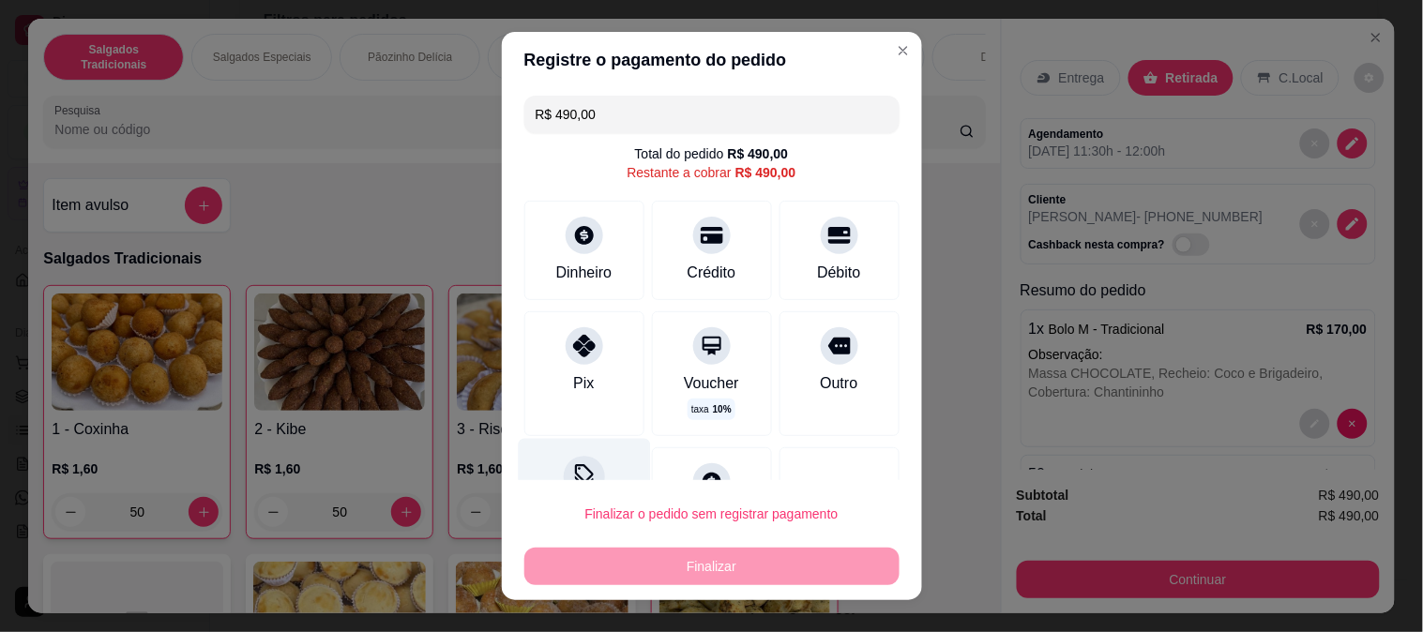
scroll to position [72, 0]
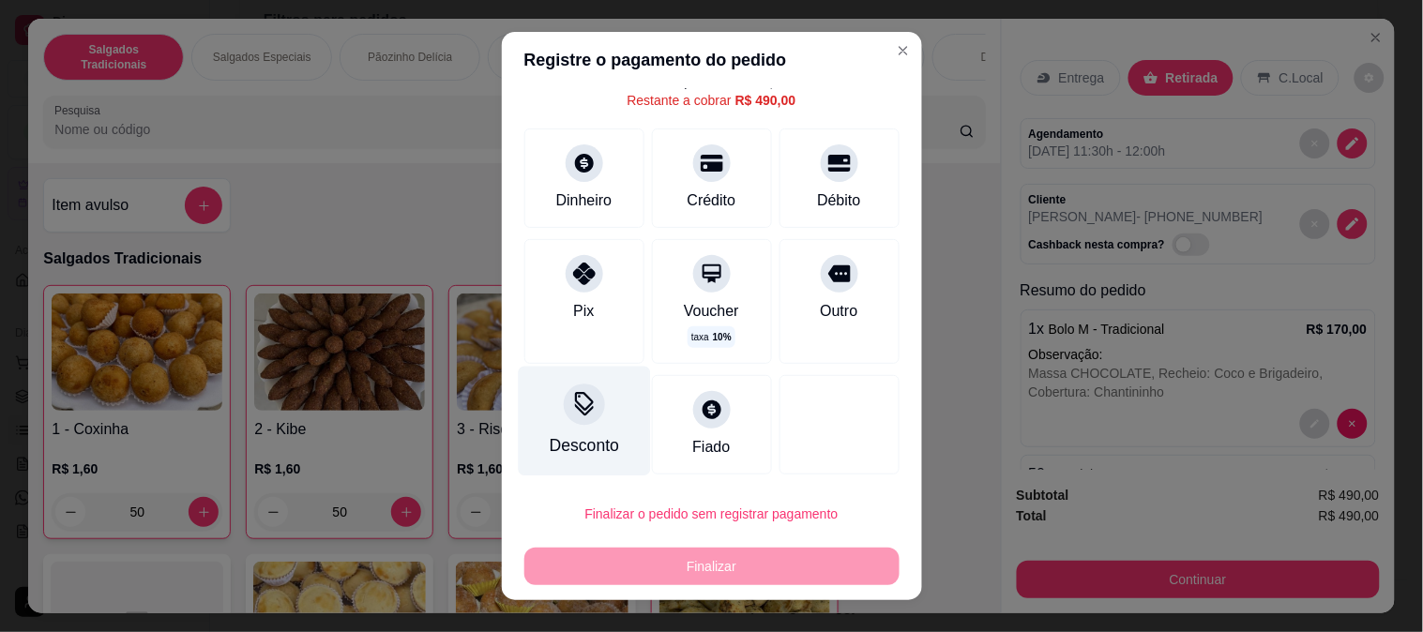
click at [554, 416] on div "Desconto" at bounding box center [584, 421] width 132 height 110
